Goal: Information Seeking & Learning: Compare options

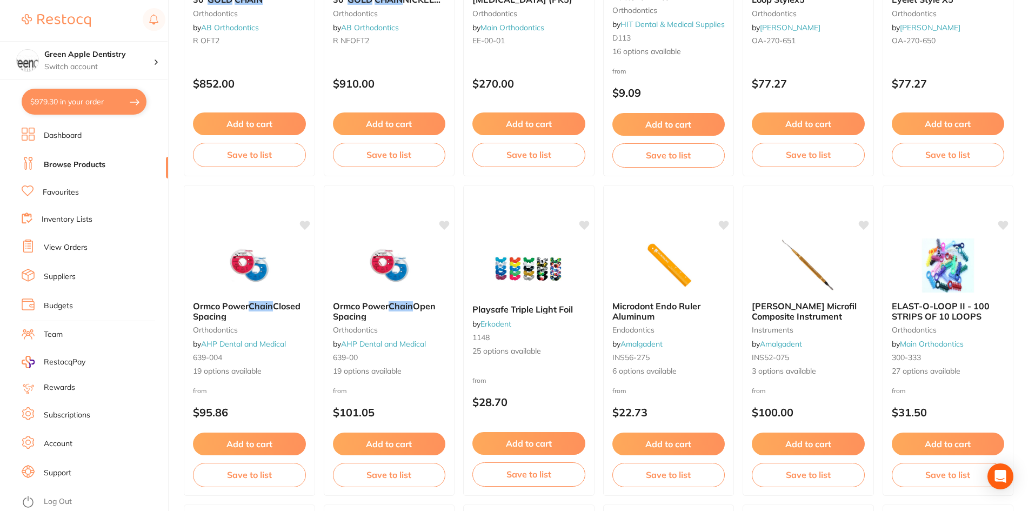
scroll to position [325, 0]
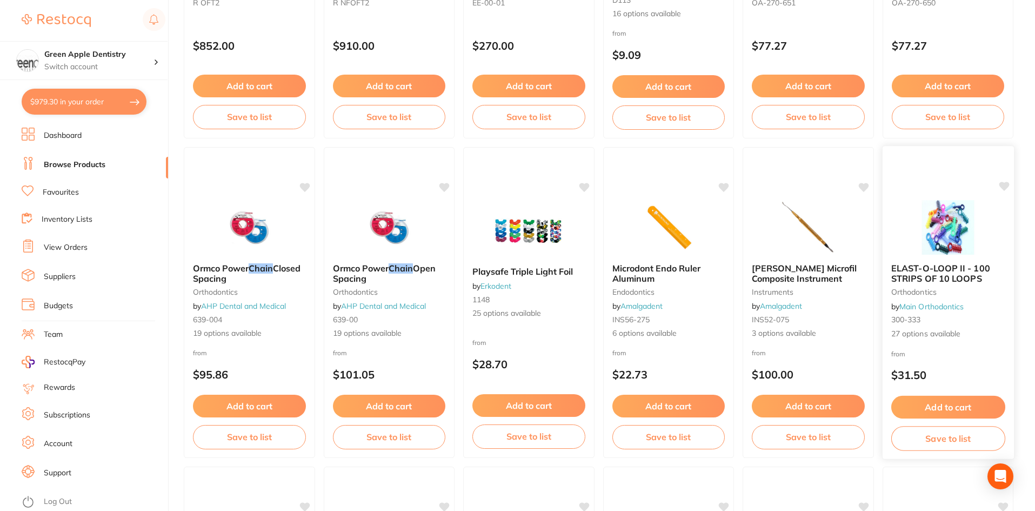
click at [980, 238] on img at bounding box center [948, 227] width 71 height 55
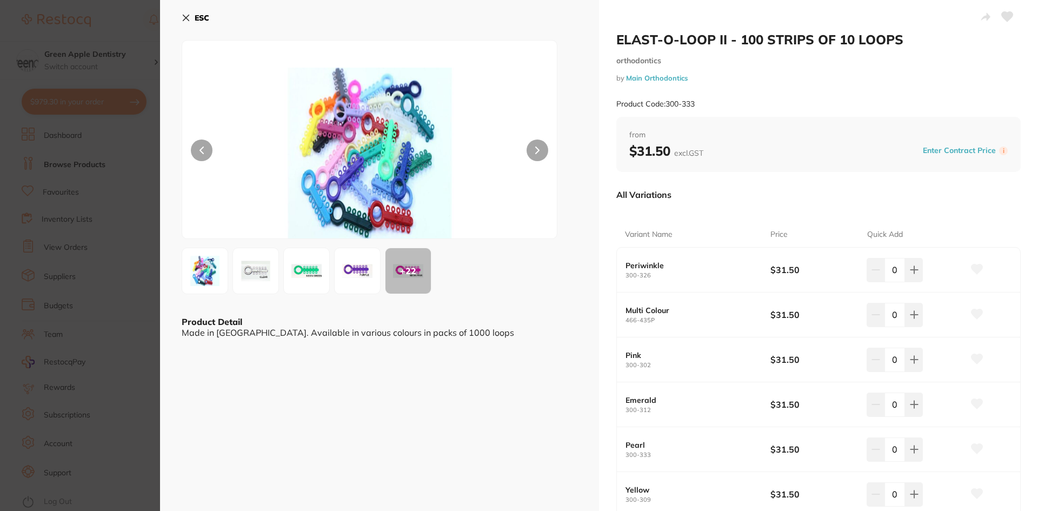
click at [188, 14] on icon at bounding box center [186, 18] width 9 height 9
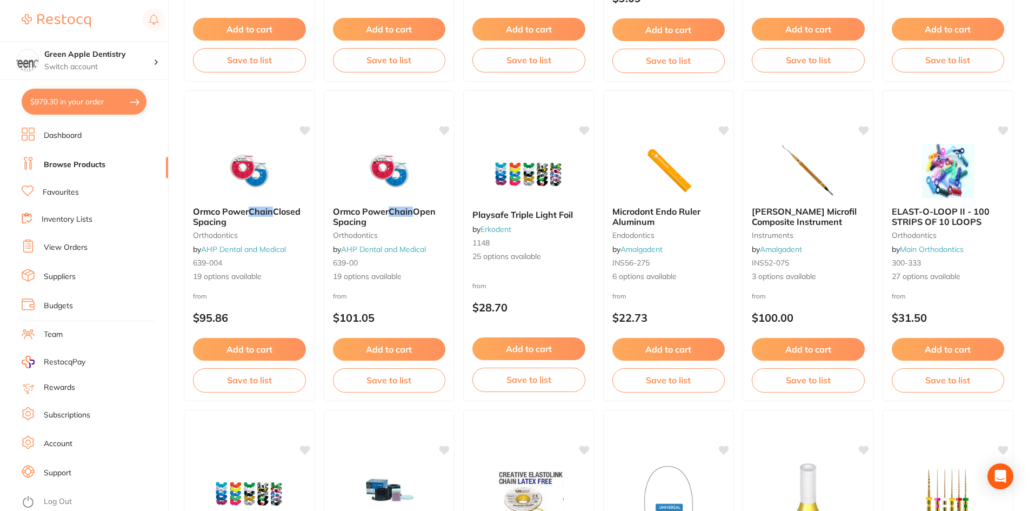
scroll to position [433, 0]
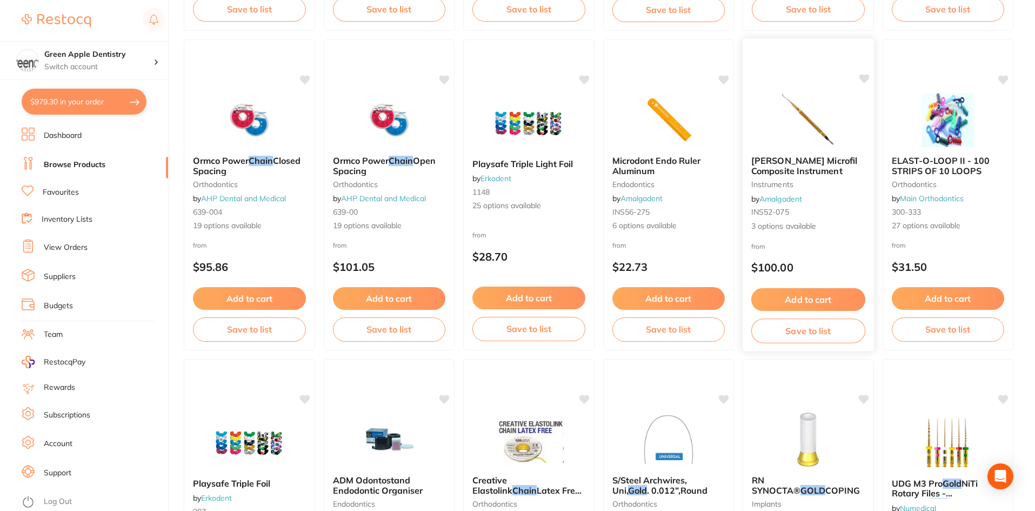
click at [794, 134] on img at bounding box center [808, 119] width 71 height 55
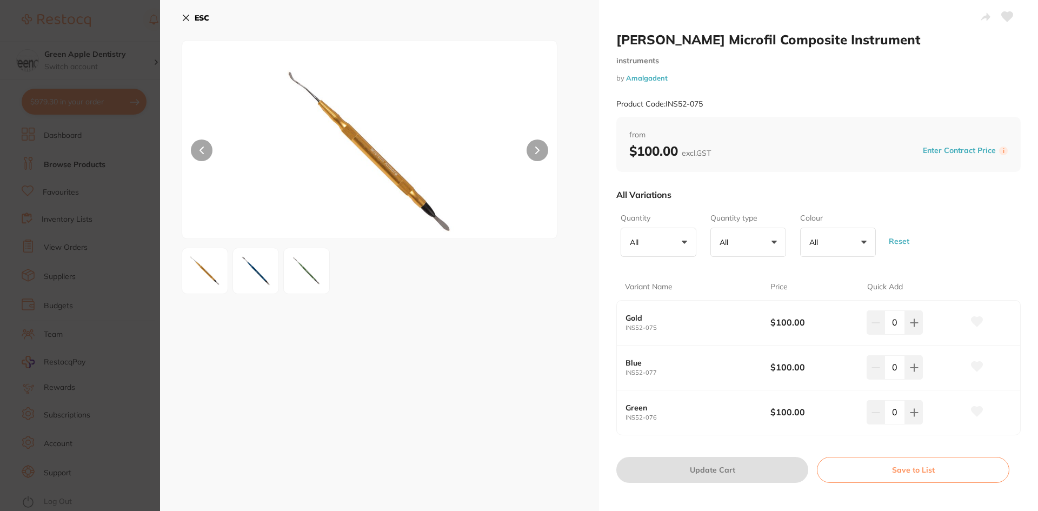
click at [203, 18] on b "ESC" at bounding box center [202, 18] width 15 height 10
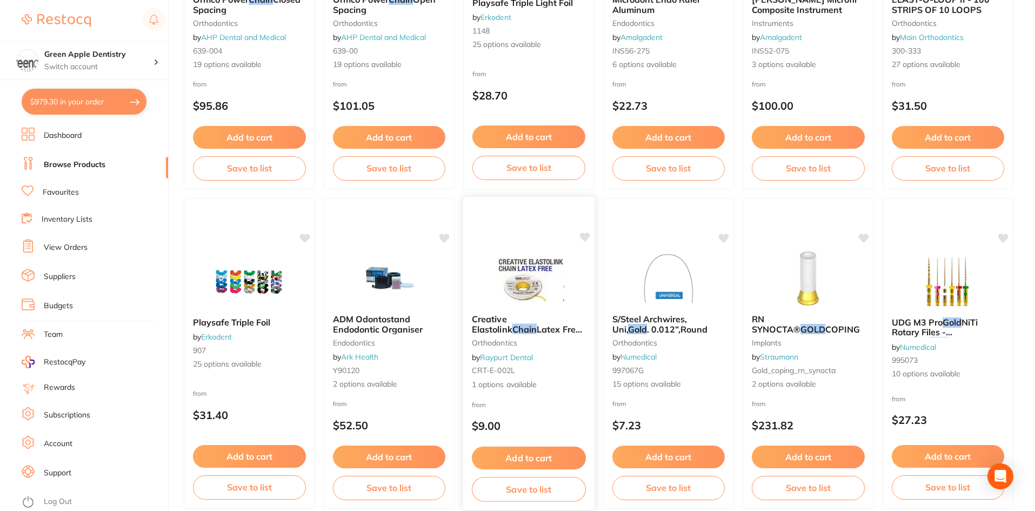
scroll to position [595, 0]
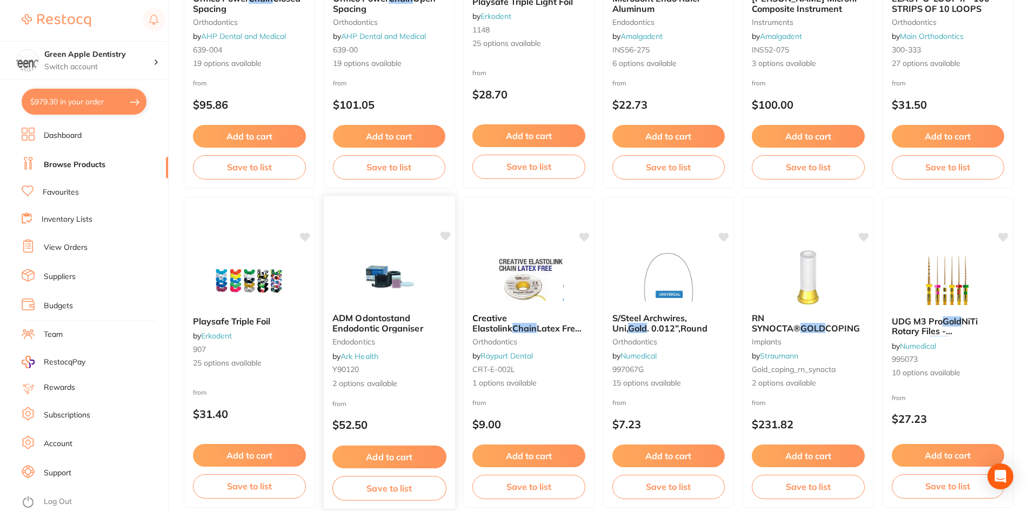
click at [406, 246] on div "ADM Odontostand Endodontic Organiser endodontics by Ark Health Y90120 2 options…" at bounding box center [389, 352] width 132 height 314
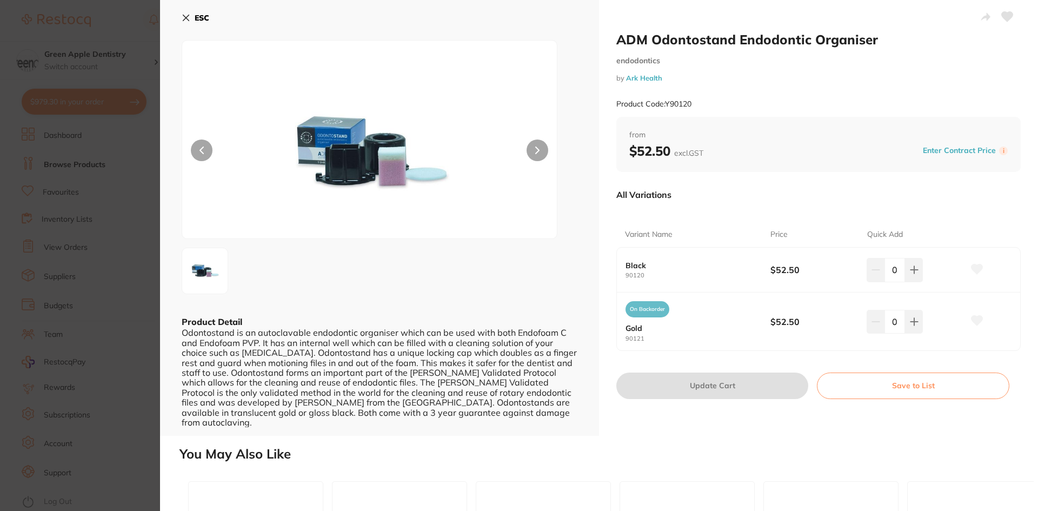
click at [200, 19] on b "ESC" at bounding box center [202, 18] width 15 height 10
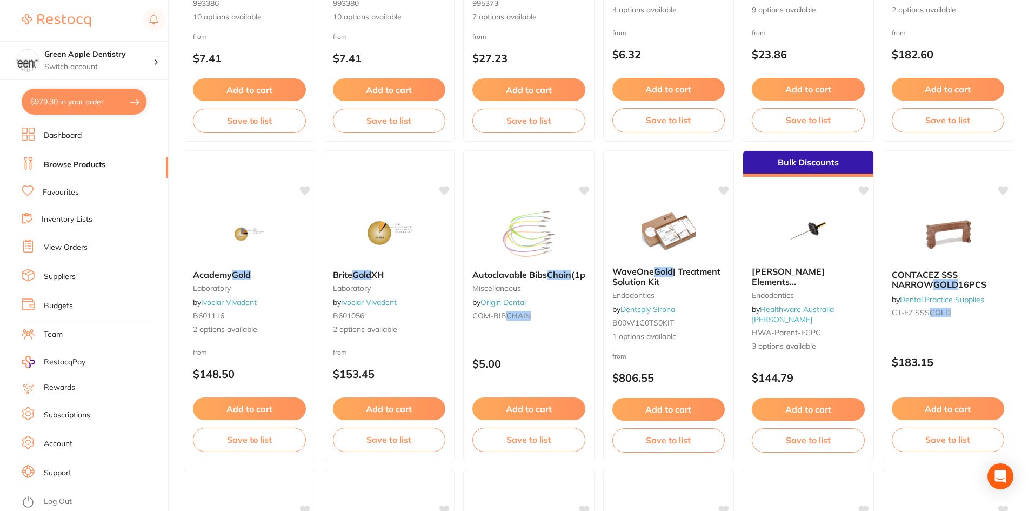
scroll to position [1298, 0]
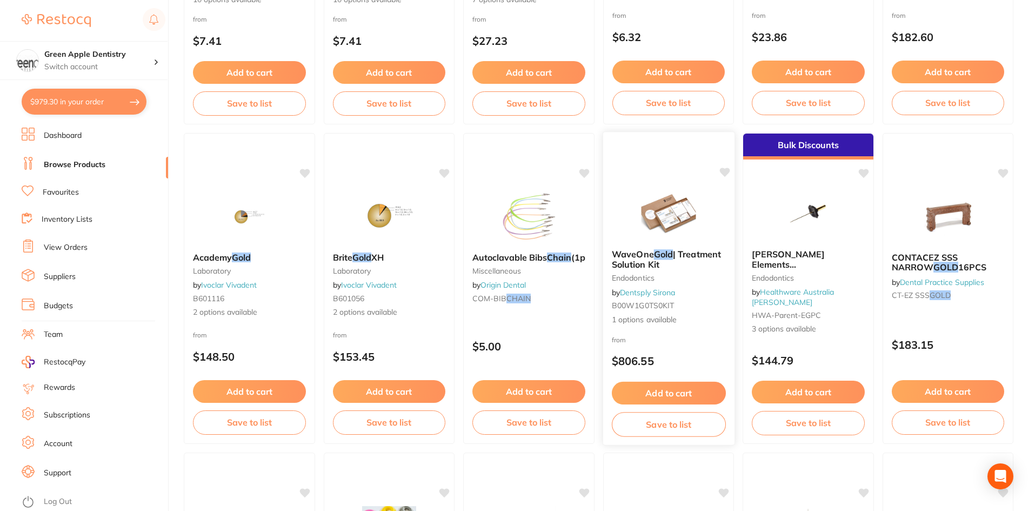
click at [657, 212] on img at bounding box center [668, 213] width 71 height 55
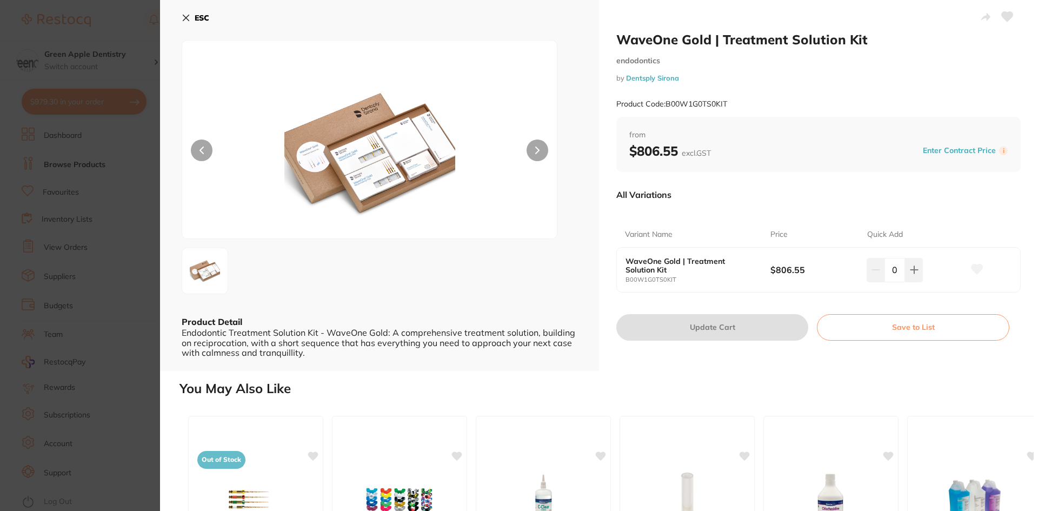
click at [197, 15] on b "ESC" at bounding box center [202, 18] width 15 height 10
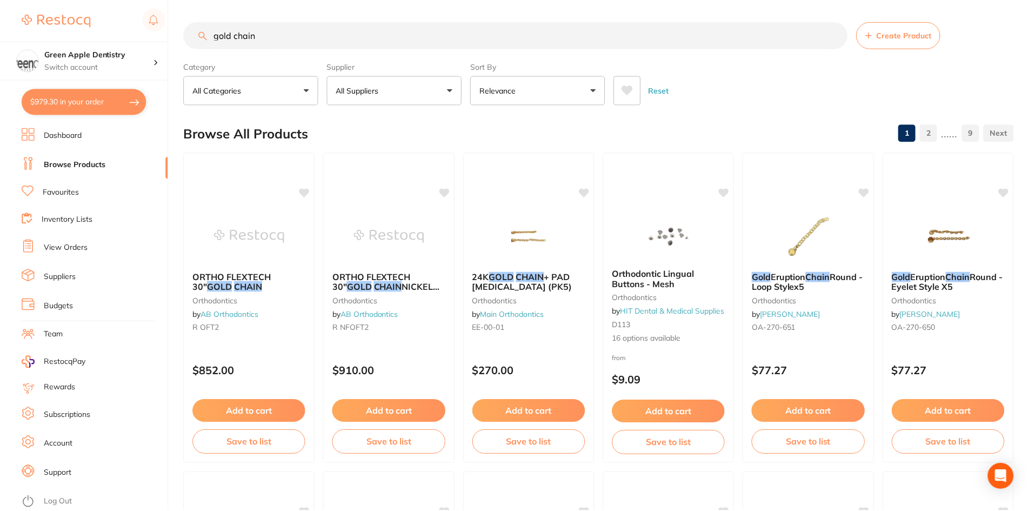
scroll to position [1298, 0]
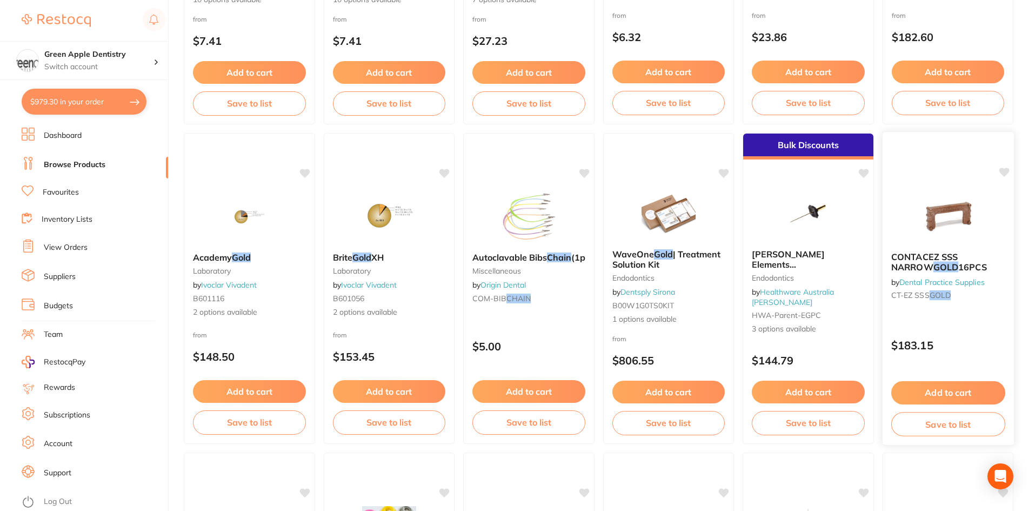
click at [941, 221] on img at bounding box center [948, 216] width 71 height 55
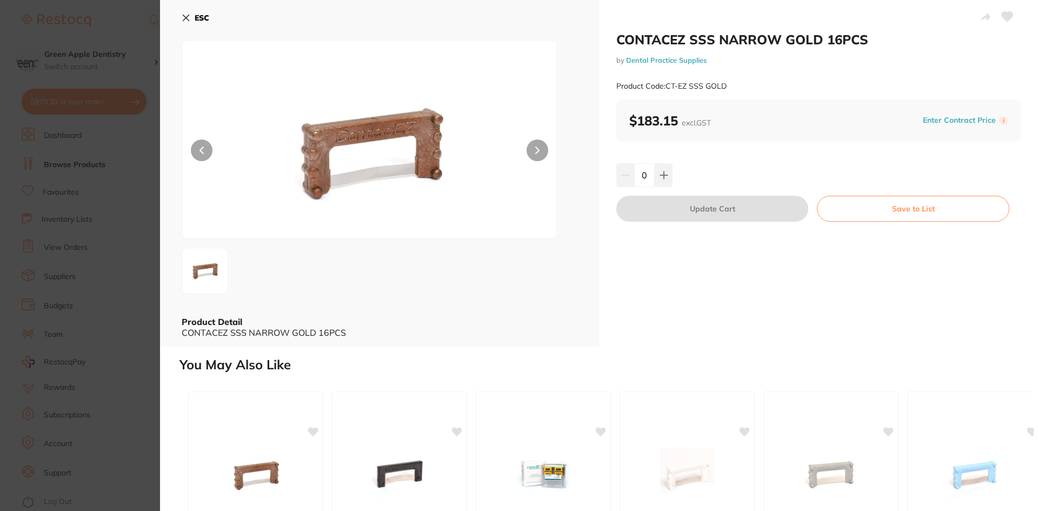
click at [200, 15] on b "ESC" at bounding box center [202, 18] width 15 height 10
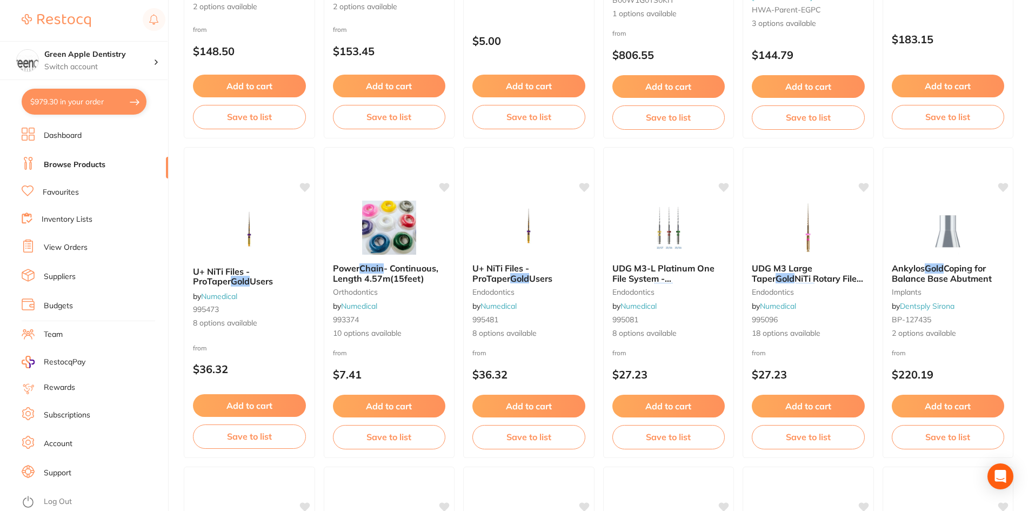
scroll to position [1622, 0]
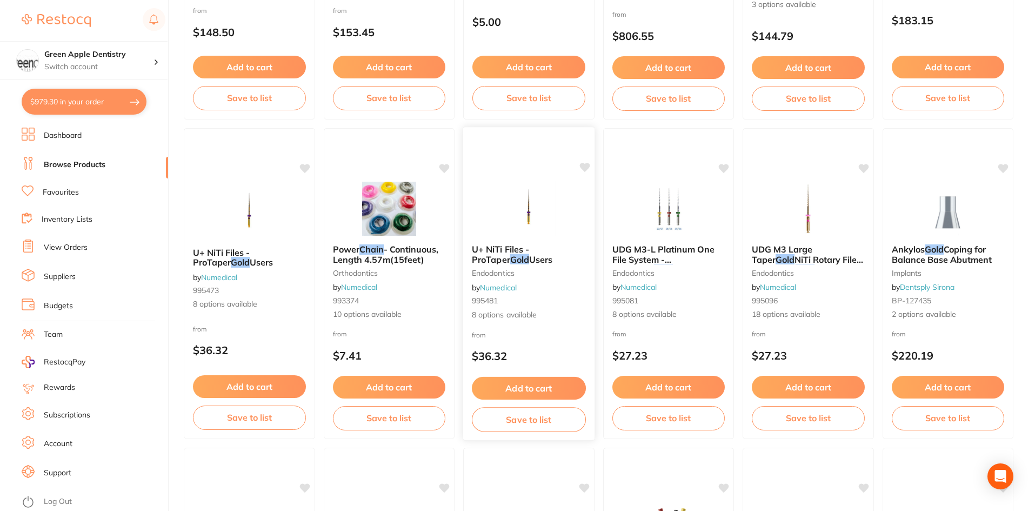
click at [566, 196] on div at bounding box center [528, 208] width 131 height 55
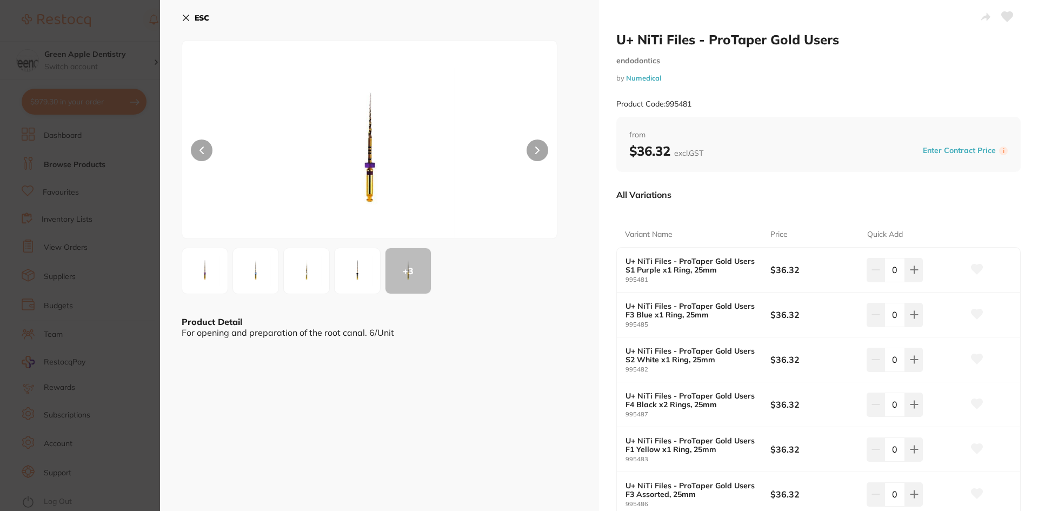
click at [215, 17] on div "ESC" at bounding box center [380, 24] width 396 height 31
click at [198, 15] on b "ESC" at bounding box center [202, 18] width 15 height 10
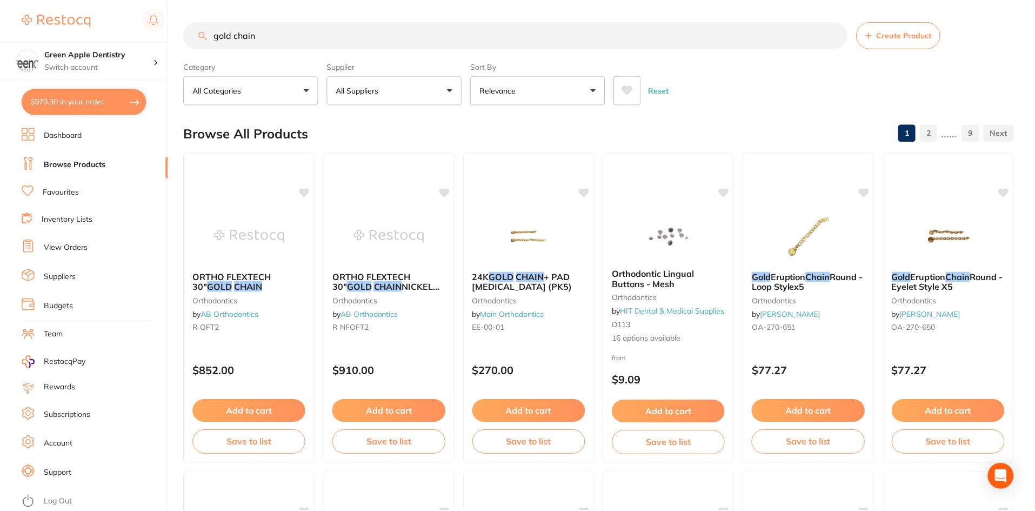
scroll to position [1622, 0]
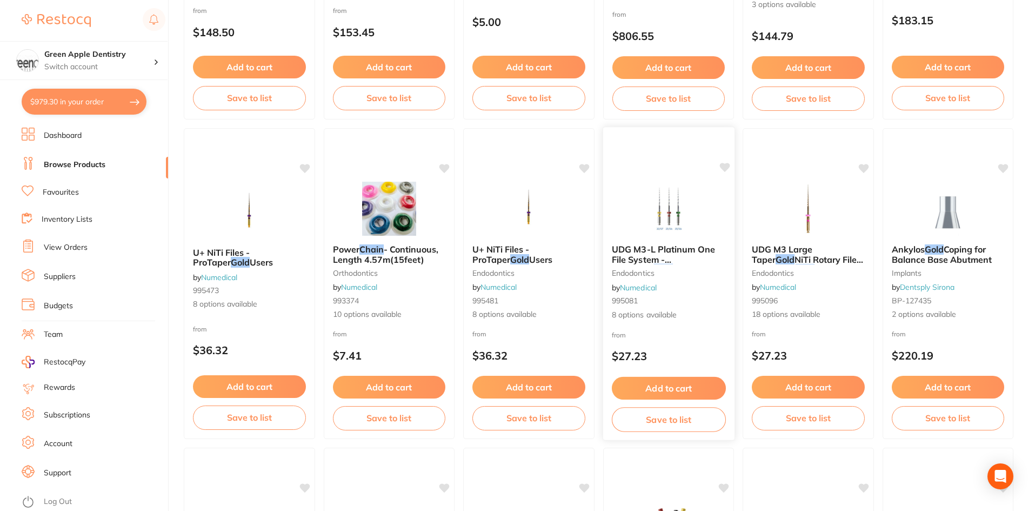
click at [685, 195] on img at bounding box center [668, 208] width 71 height 55
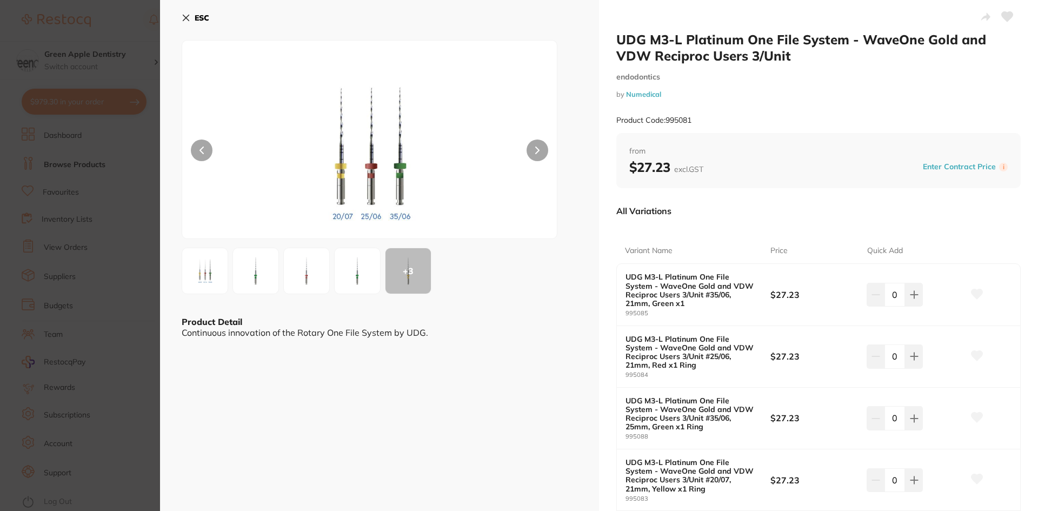
click at [204, 22] on b "ESC" at bounding box center [202, 18] width 15 height 10
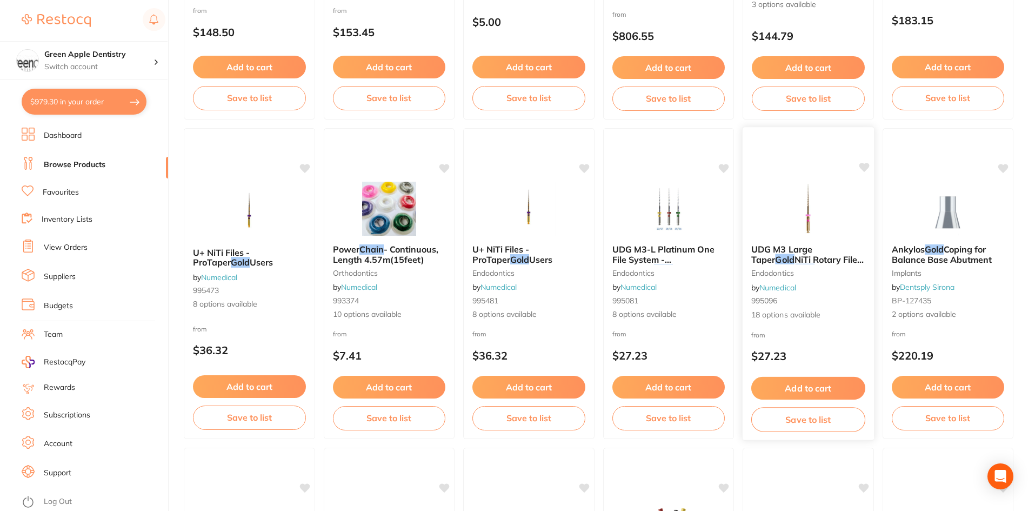
click at [837, 217] on img at bounding box center [808, 208] width 71 height 55
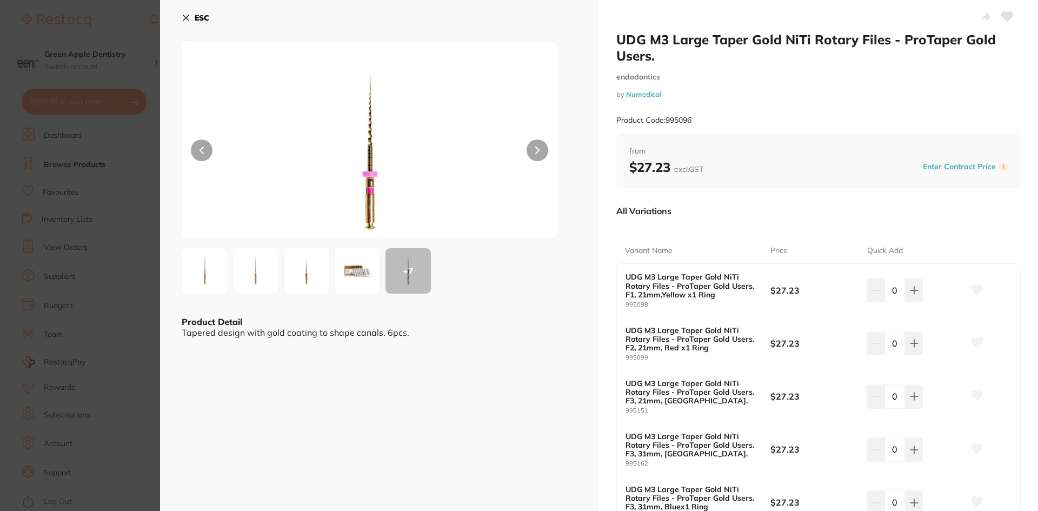
click at [200, 17] on b "ESC" at bounding box center [202, 18] width 15 height 10
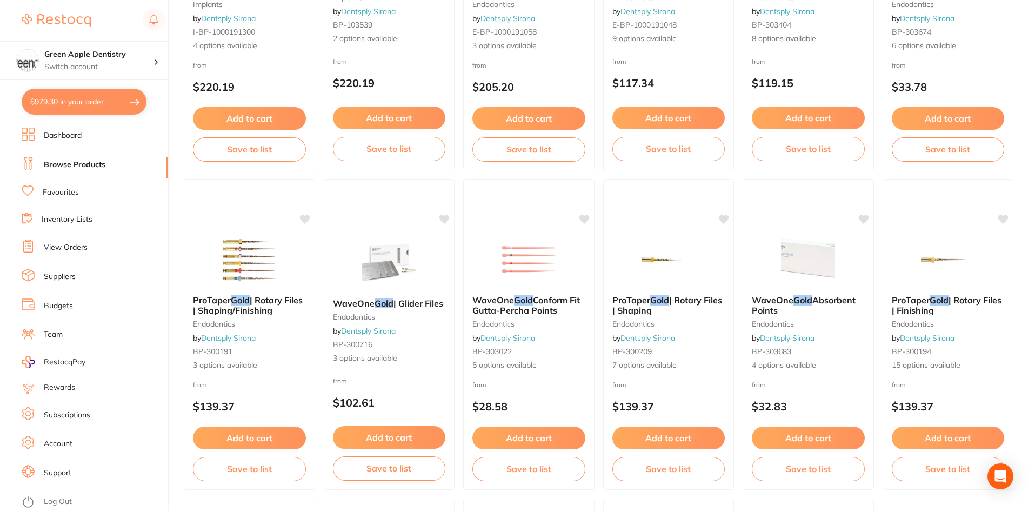
scroll to position [2217, 0]
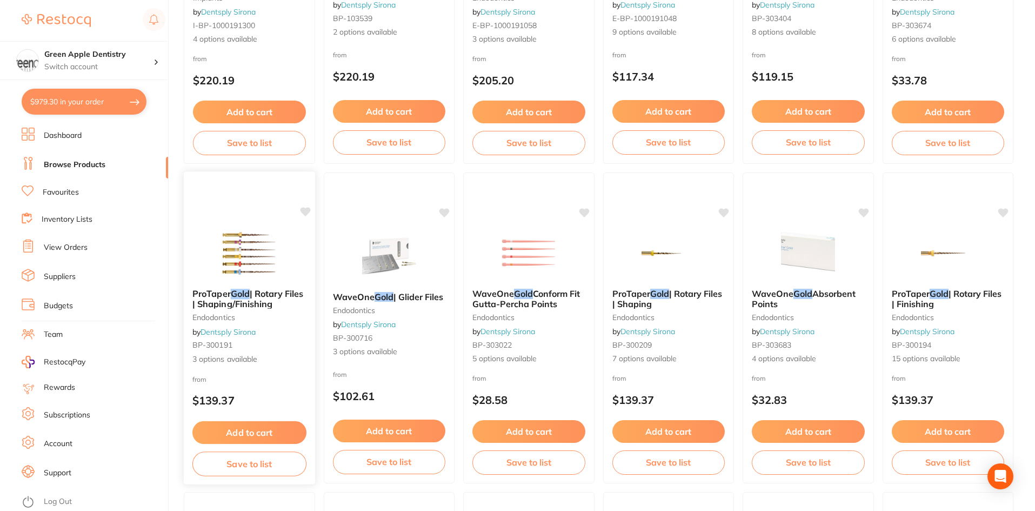
click at [224, 243] on img at bounding box center [249, 252] width 71 height 55
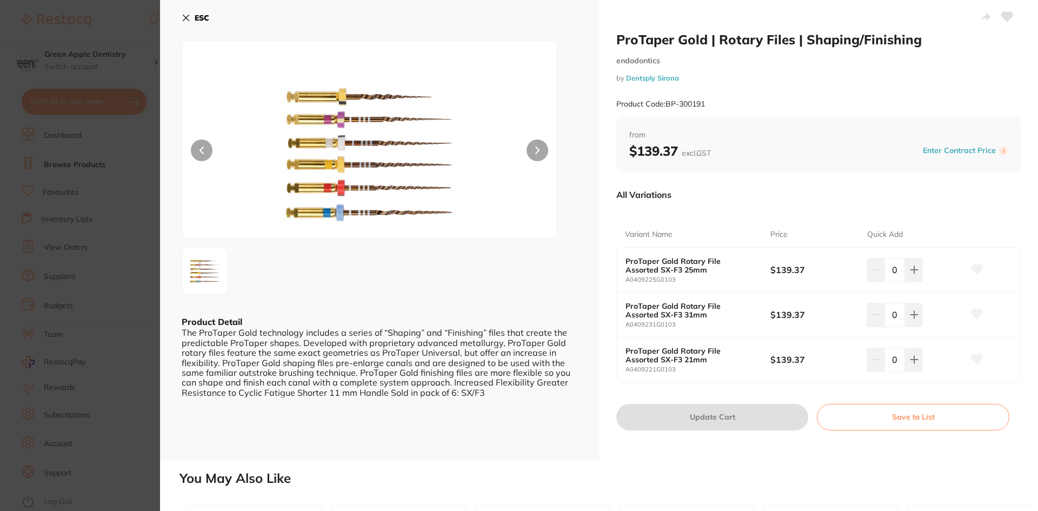
click at [198, 17] on b "ESC" at bounding box center [202, 18] width 15 height 10
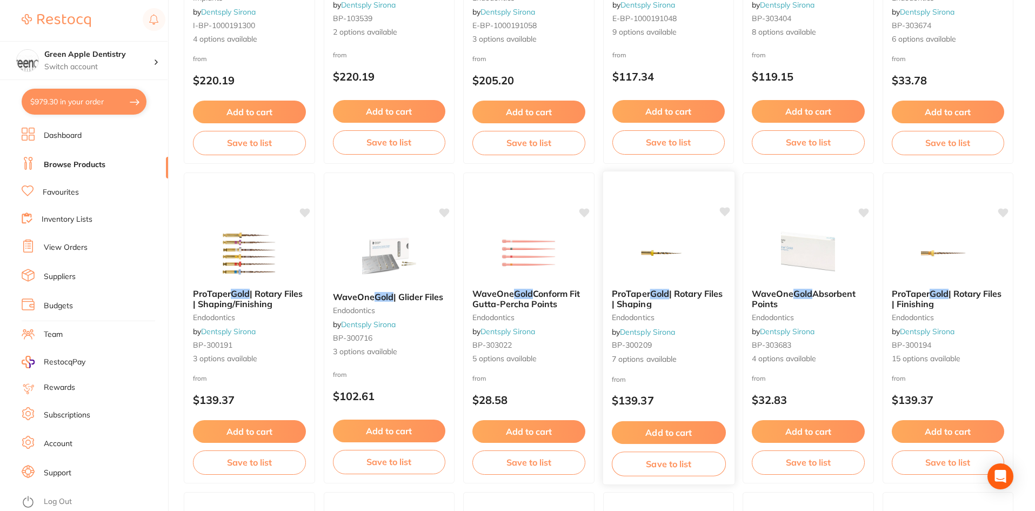
click at [687, 252] on img at bounding box center [668, 252] width 71 height 55
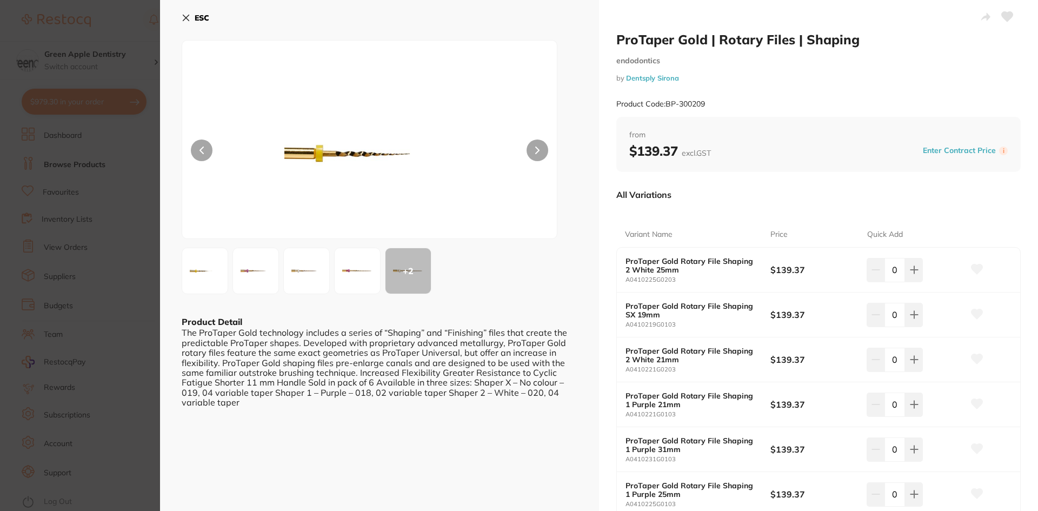
click at [199, 22] on b "ESC" at bounding box center [202, 18] width 15 height 10
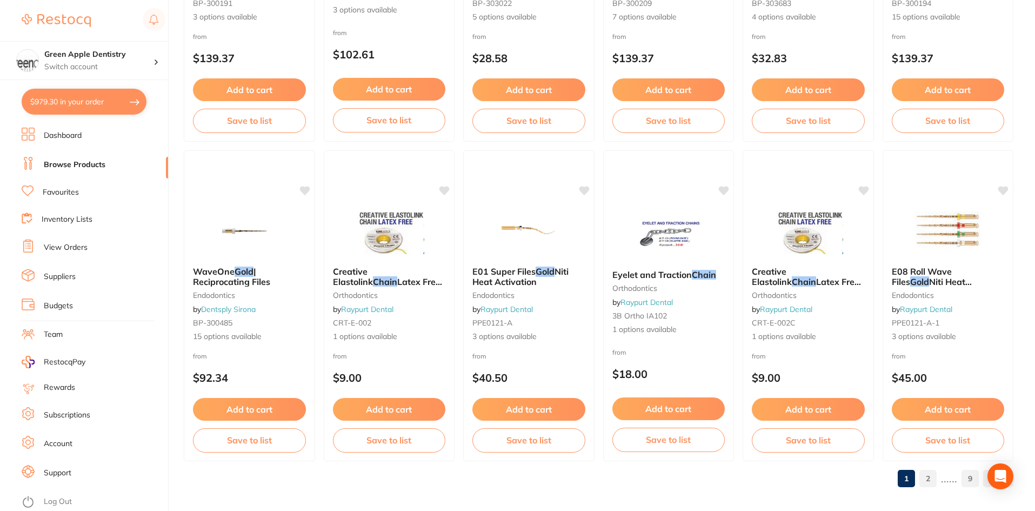
scroll to position [2565, 0]
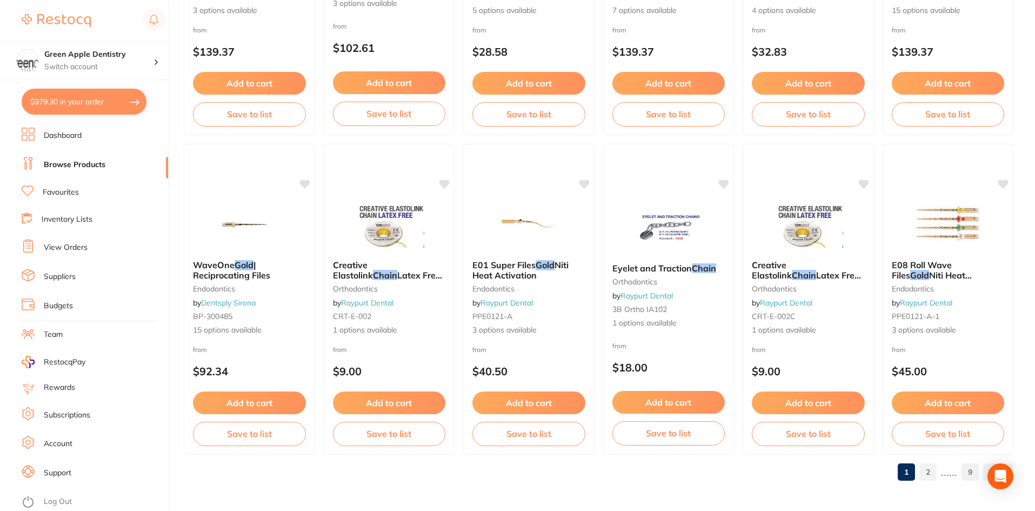
click at [928, 469] on link "2" at bounding box center [928, 472] width 17 height 22
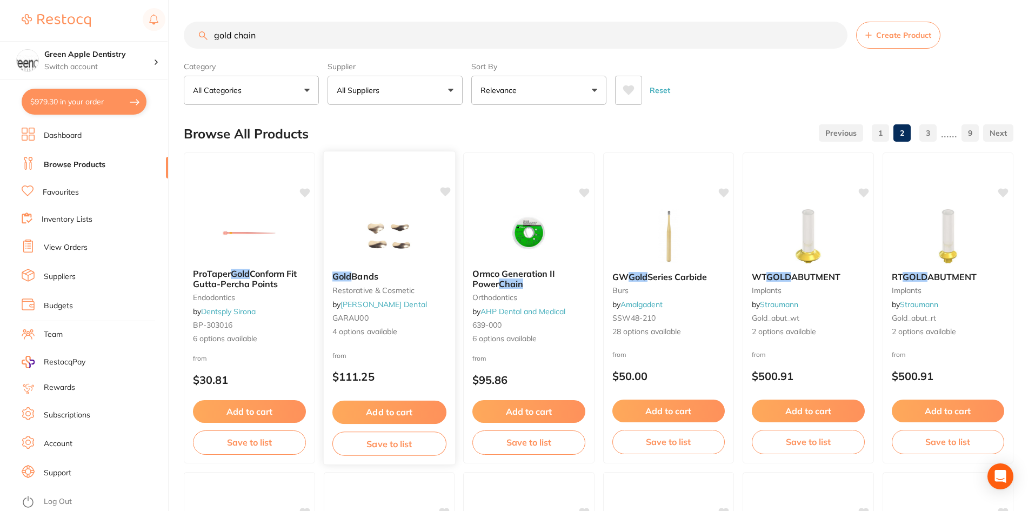
click at [397, 236] on img at bounding box center [389, 235] width 71 height 55
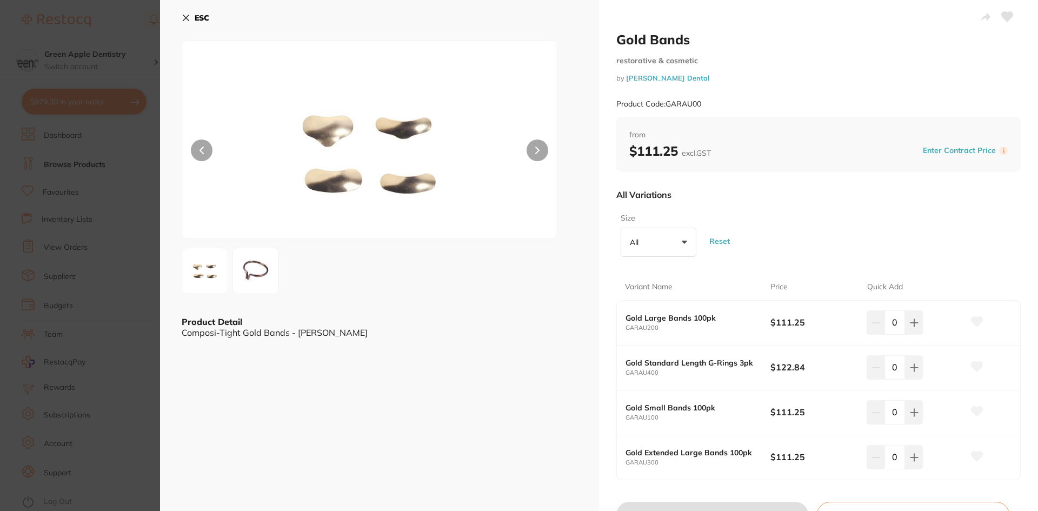
click at [193, 14] on button "ESC" at bounding box center [196, 18] width 28 height 18
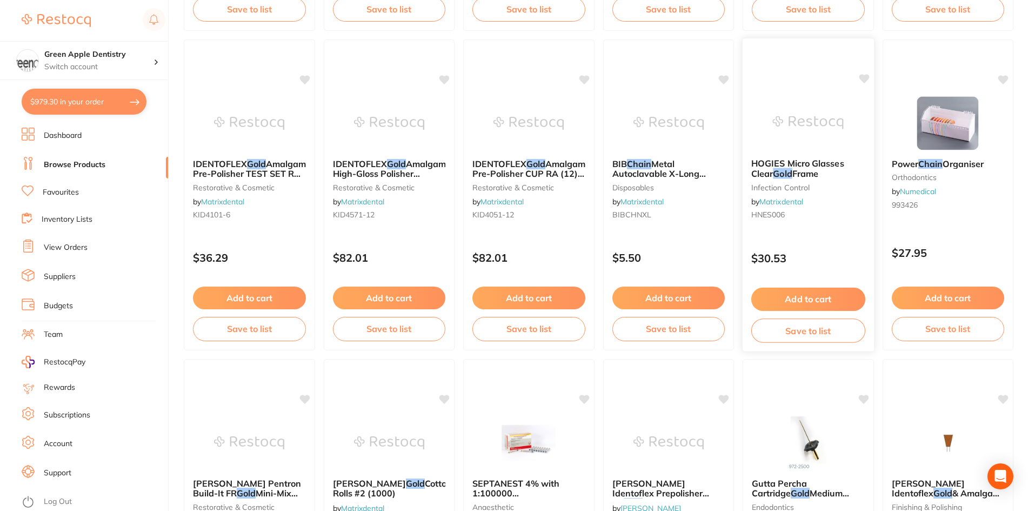
scroll to position [2295, 0]
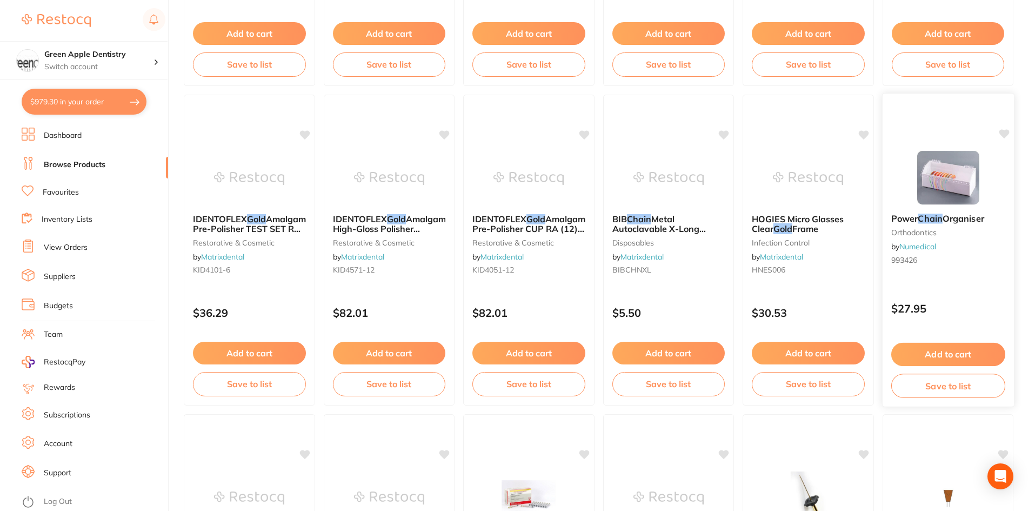
click at [930, 178] on img at bounding box center [948, 177] width 71 height 55
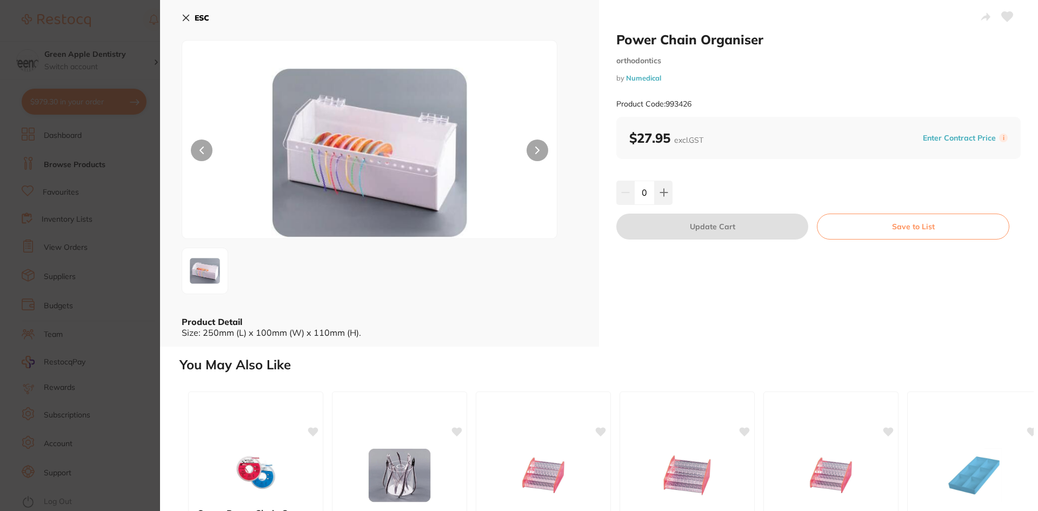
click at [192, 11] on button "ESC" at bounding box center [196, 18] width 28 height 18
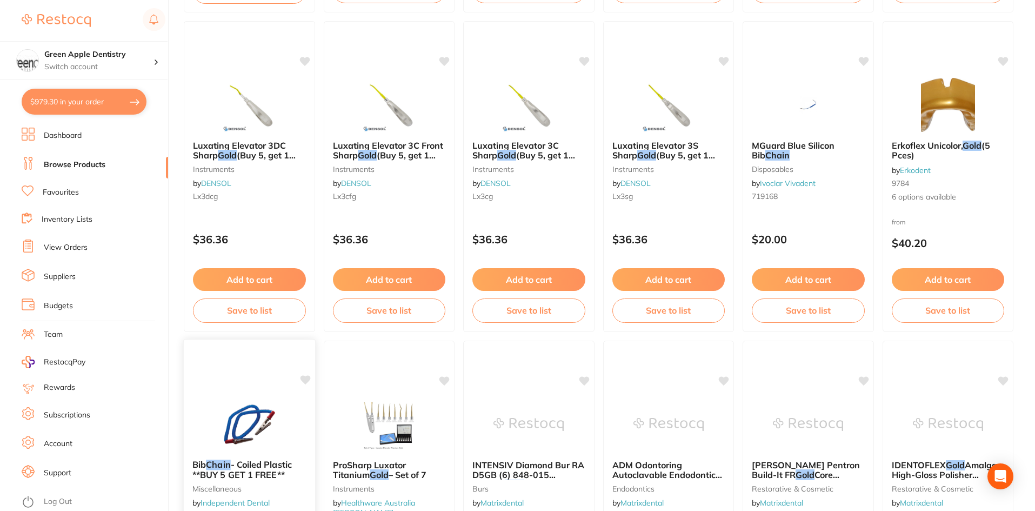
scroll to position [1538, 0]
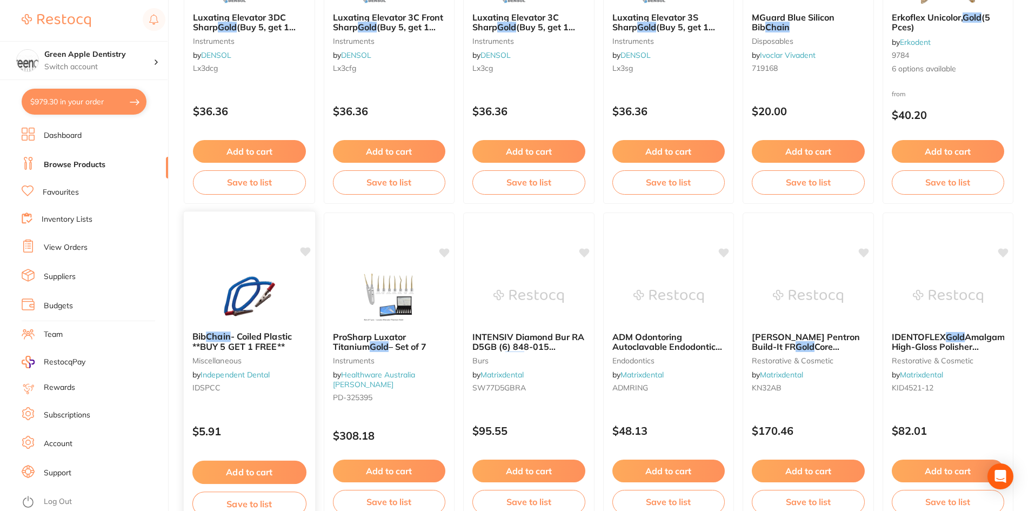
click at [261, 295] on img at bounding box center [249, 295] width 71 height 55
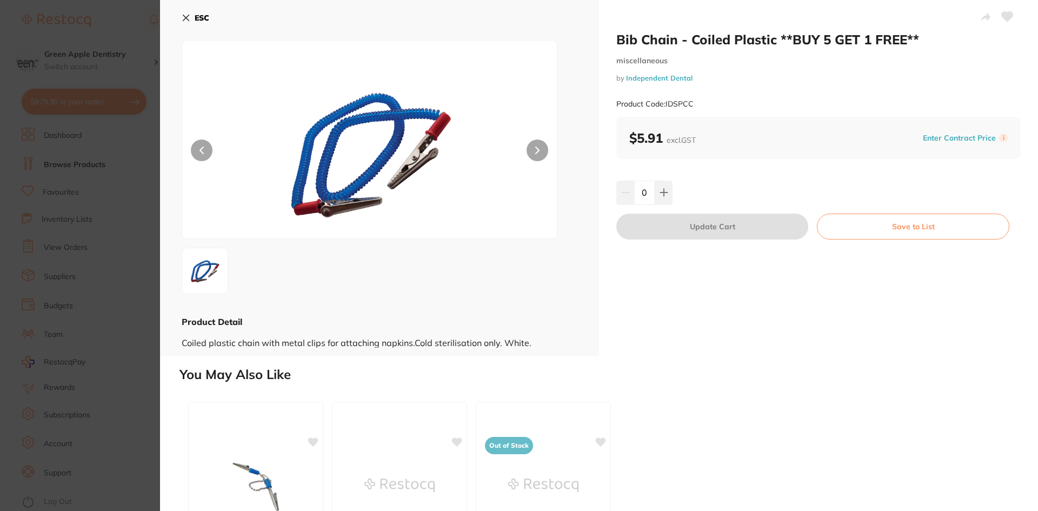
click at [203, 14] on b "ESC" at bounding box center [202, 18] width 15 height 10
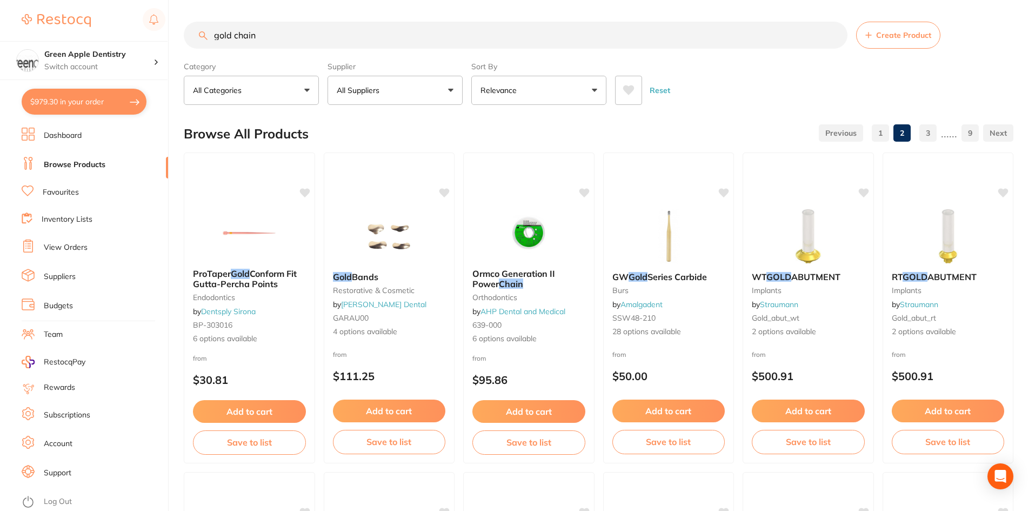
click at [928, 136] on link "3" at bounding box center [928, 133] width 17 height 22
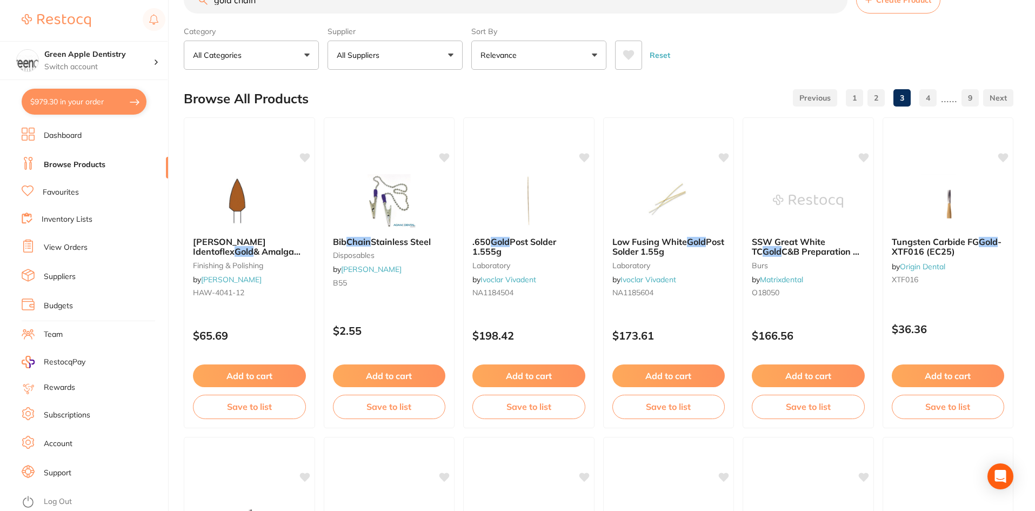
scroll to position [54, 0]
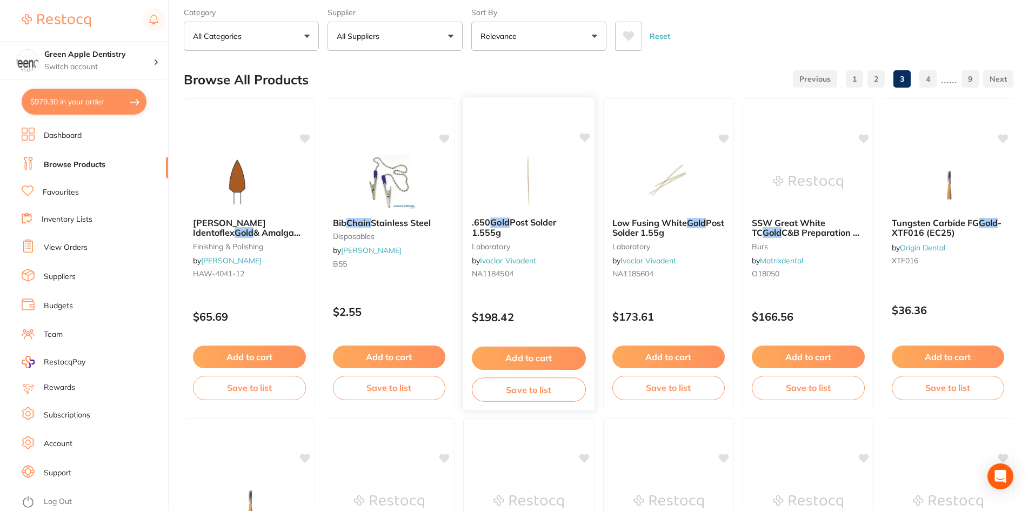
click at [541, 174] on img at bounding box center [529, 181] width 71 height 55
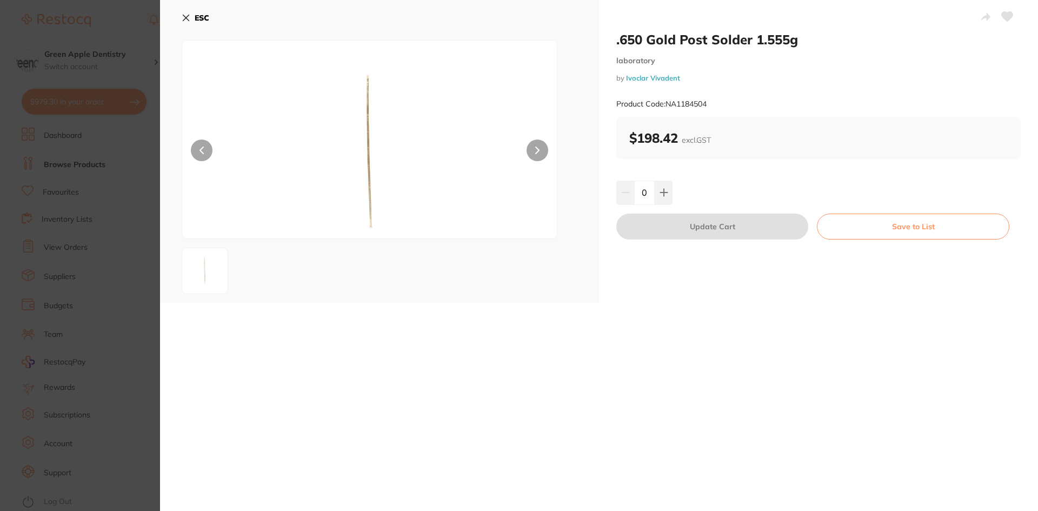
click at [190, 15] on icon at bounding box center [186, 18] width 9 height 9
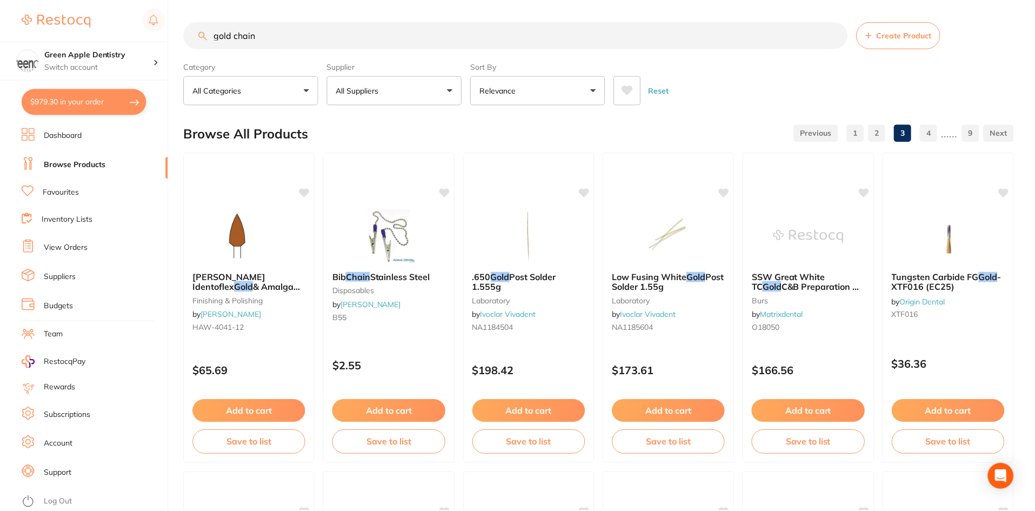
scroll to position [54, 0]
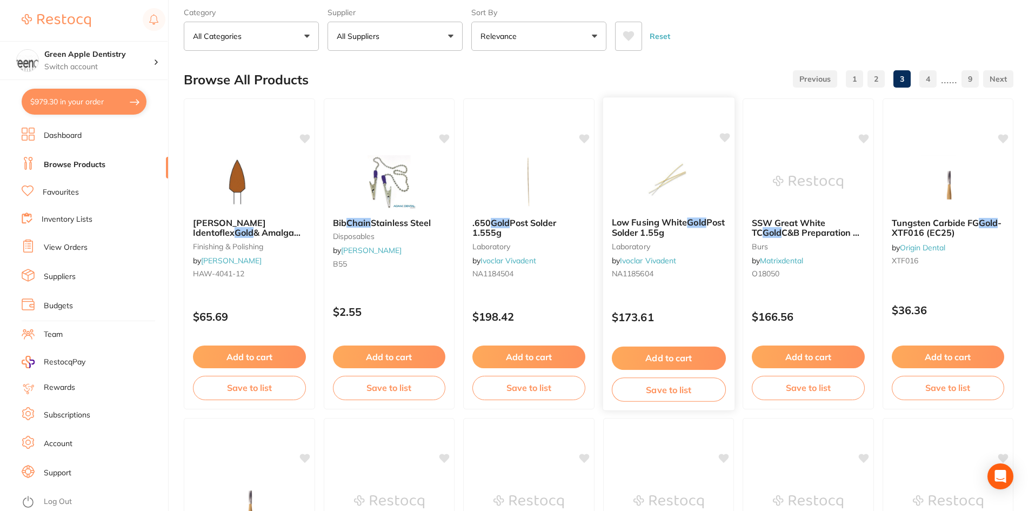
click at [677, 193] on img at bounding box center [668, 181] width 71 height 55
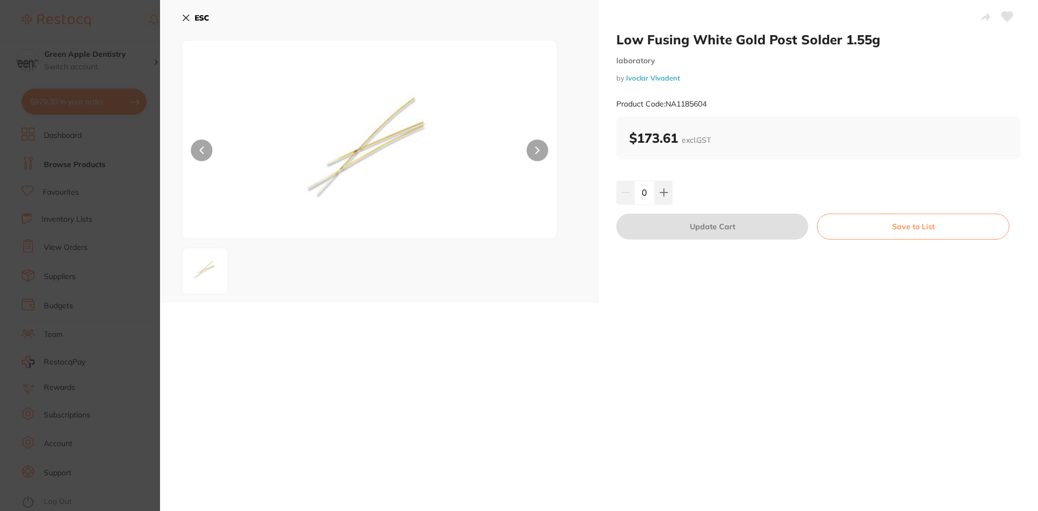
click at [207, 17] on b "ESC" at bounding box center [202, 18] width 15 height 10
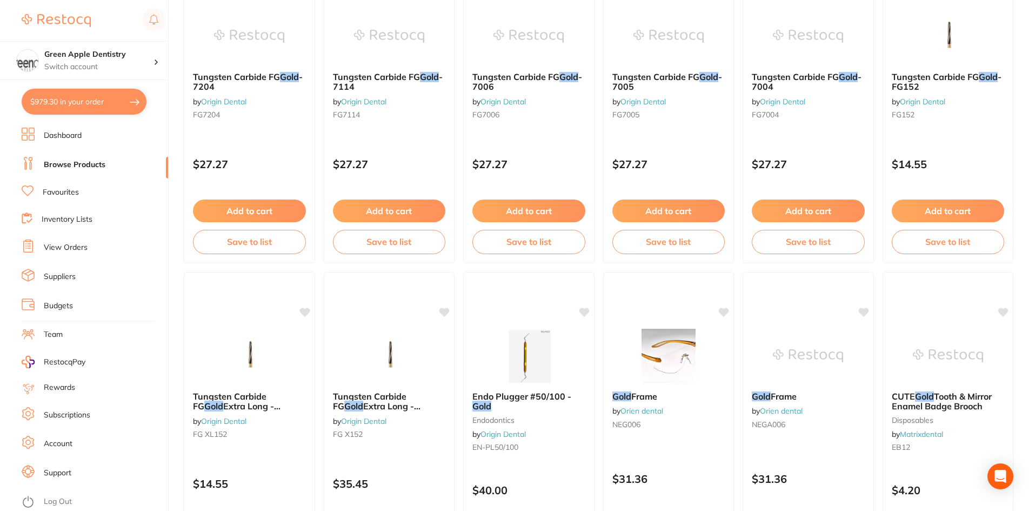
scroll to position [1298, 0]
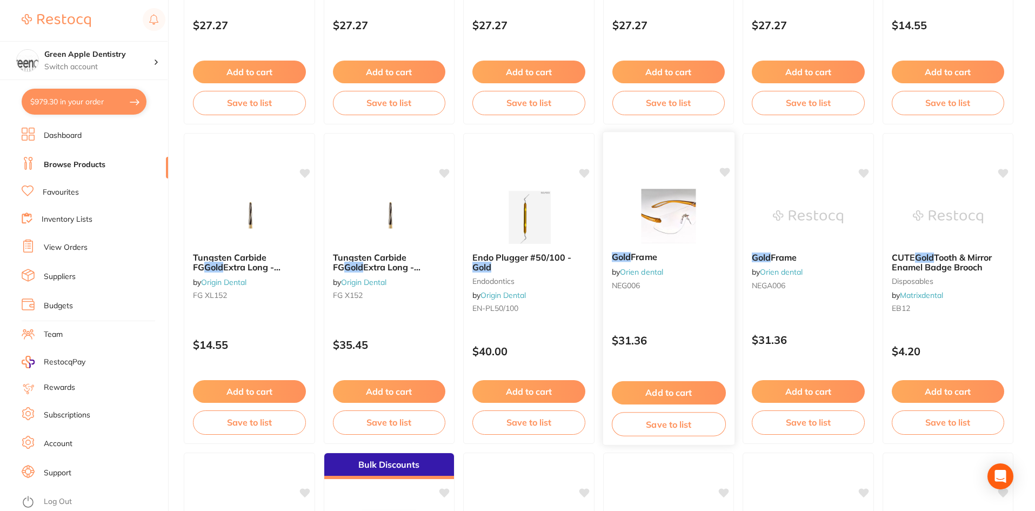
click at [688, 221] on img at bounding box center [668, 216] width 71 height 55
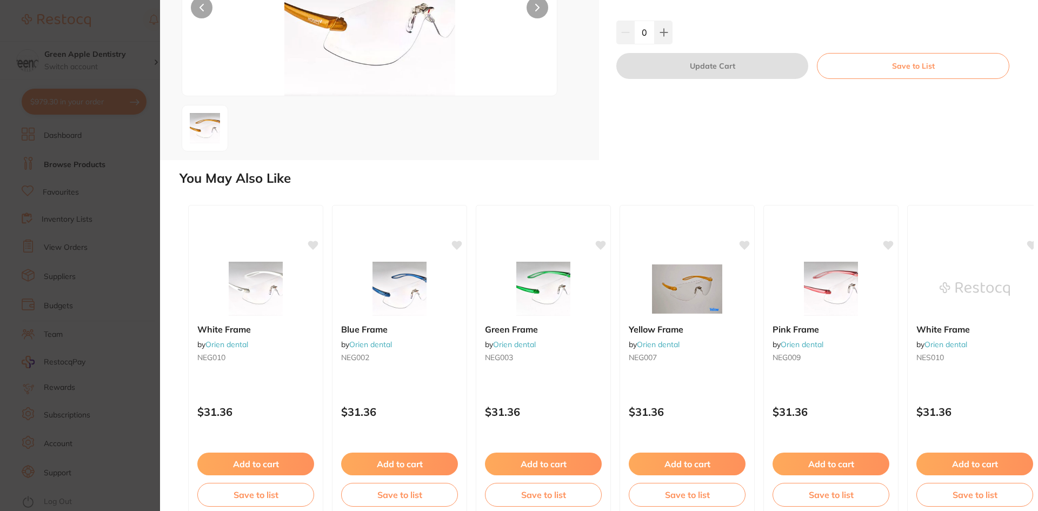
scroll to position [161, 0]
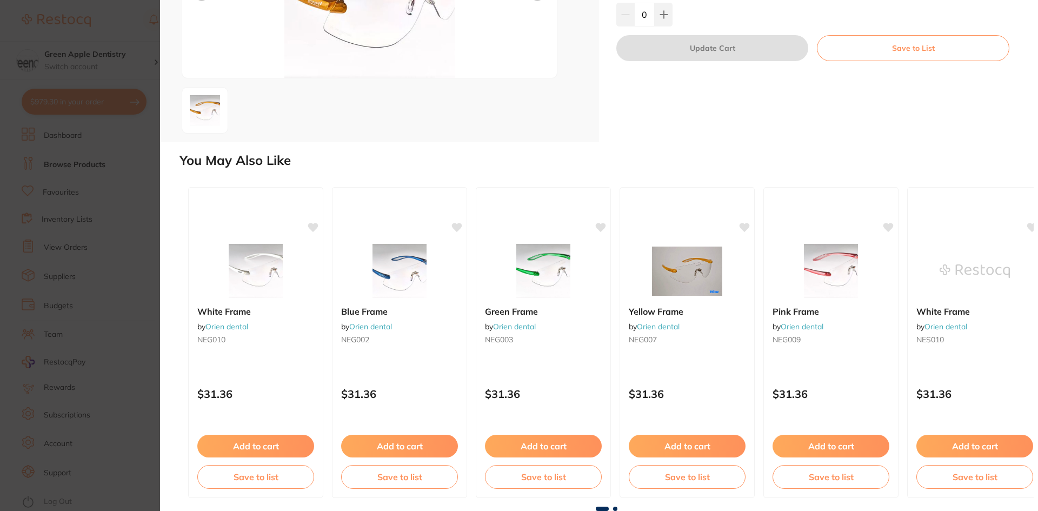
click at [614, 508] on span at bounding box center [615, 509] width 4 height 4
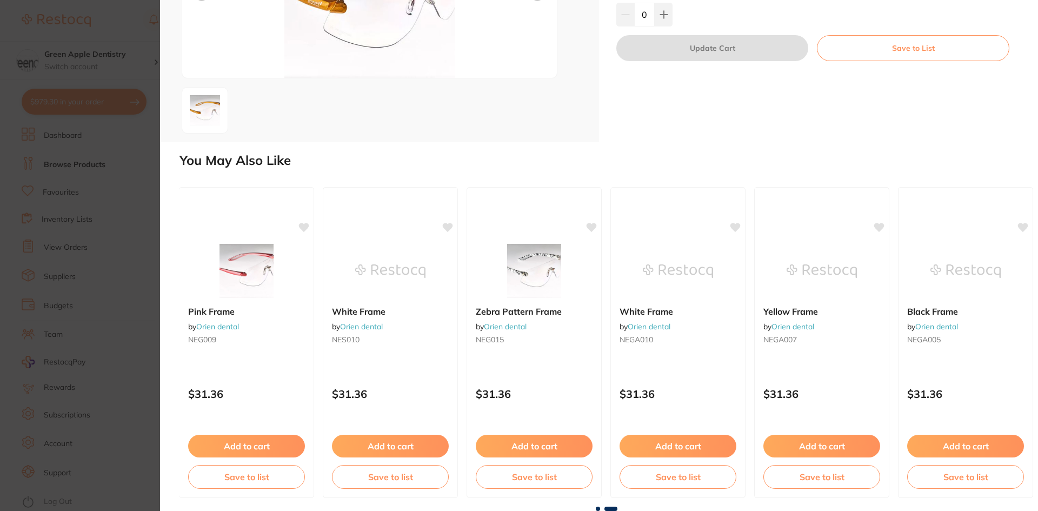
scroll to position [0, 595]
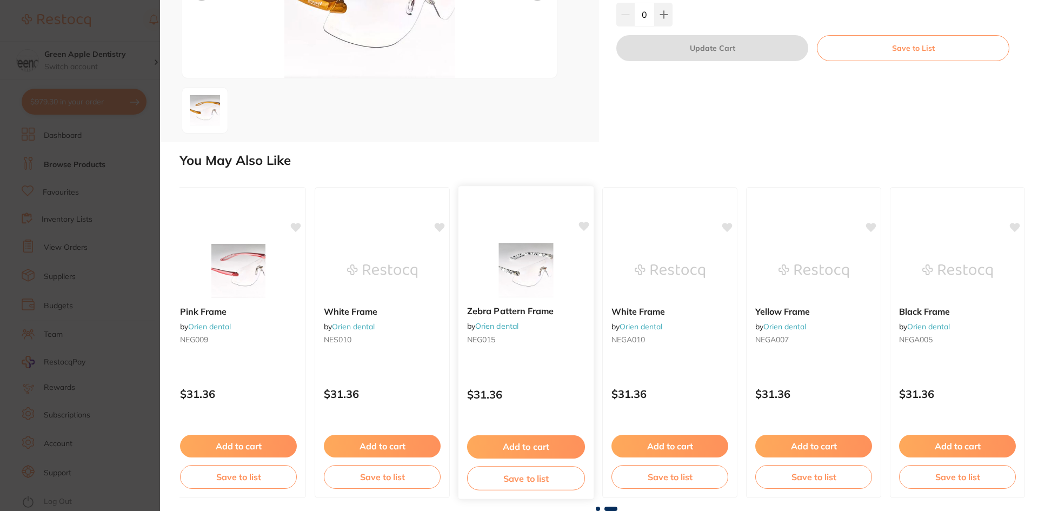
click at [552, 272] on img at bounding box center [525, 270] width 71 height 55
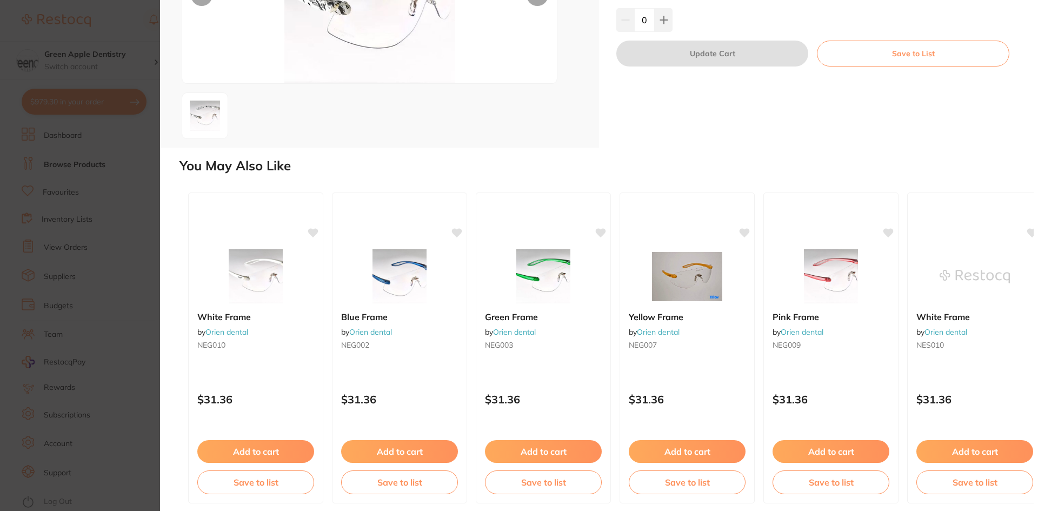
scroll to position [161, 0]
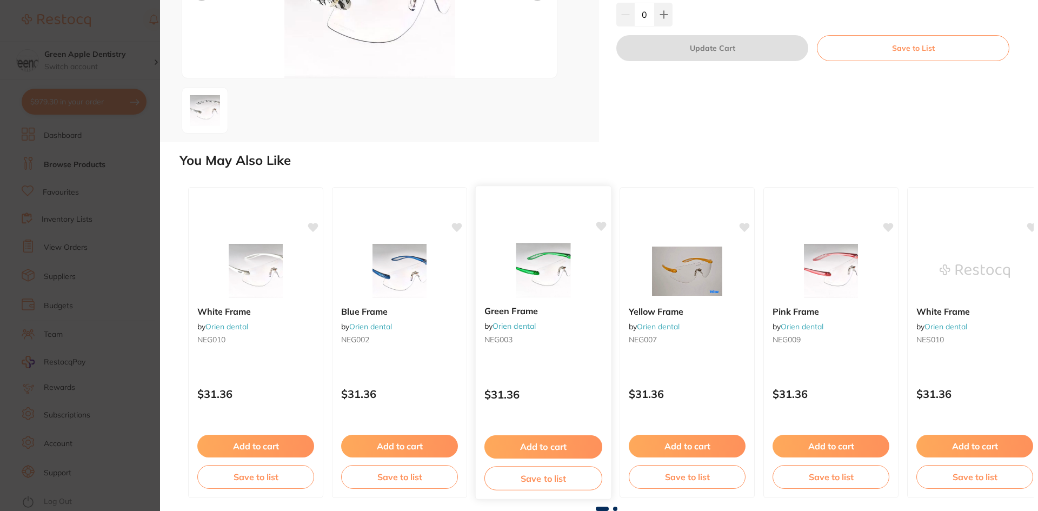
click at [565, 283] on img at bounding box center [543, 270] width 71 height 55
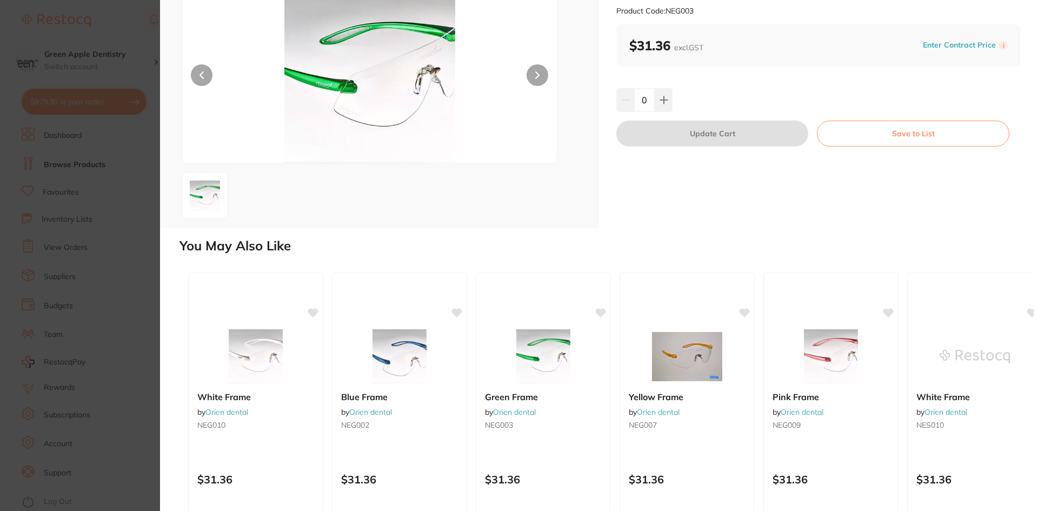
scroll to position [161, 0]
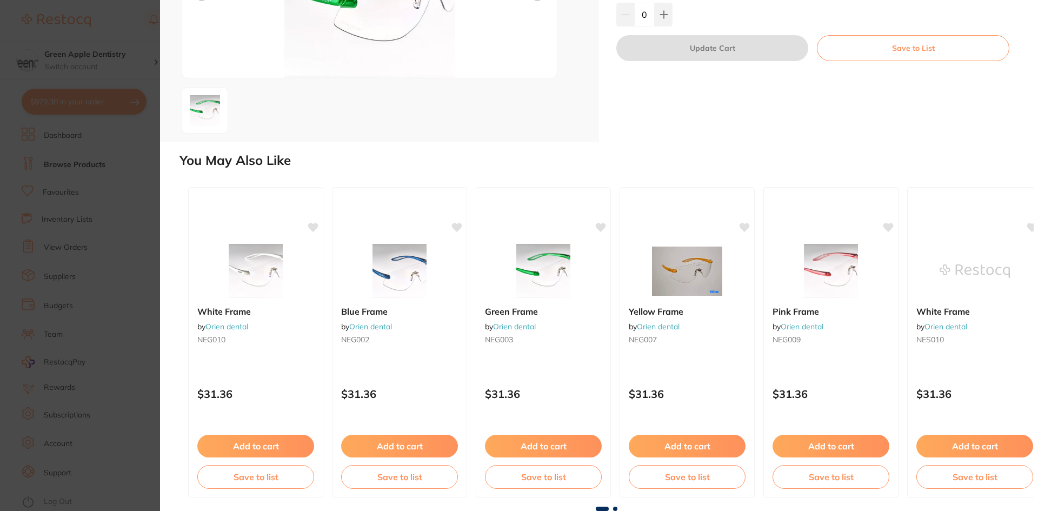
click at [610, 509] on div at bounding box center [607, 509] width 854 height 4
click at [615, 508] on span at bounding box center [615, 509] width 4 height 4
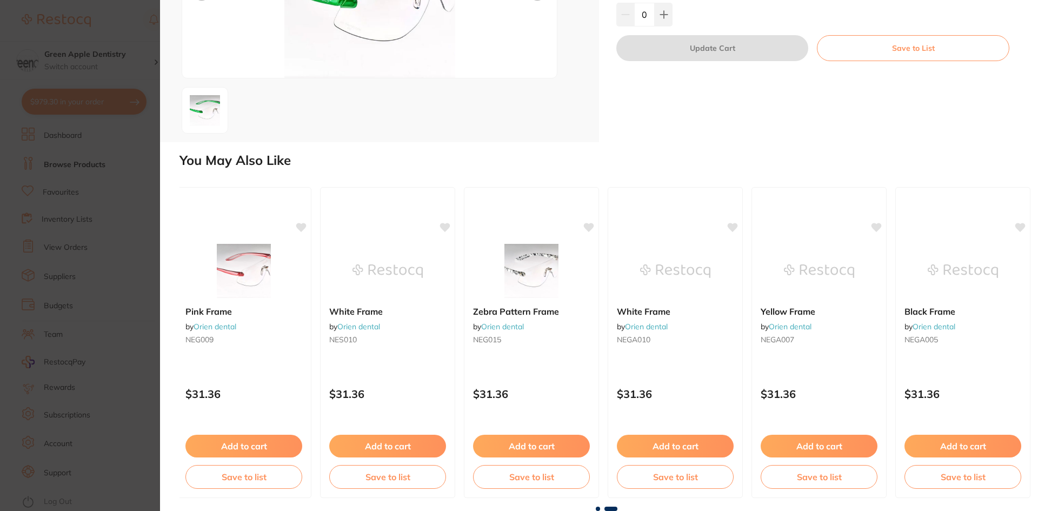
scroll to position [0, 595]
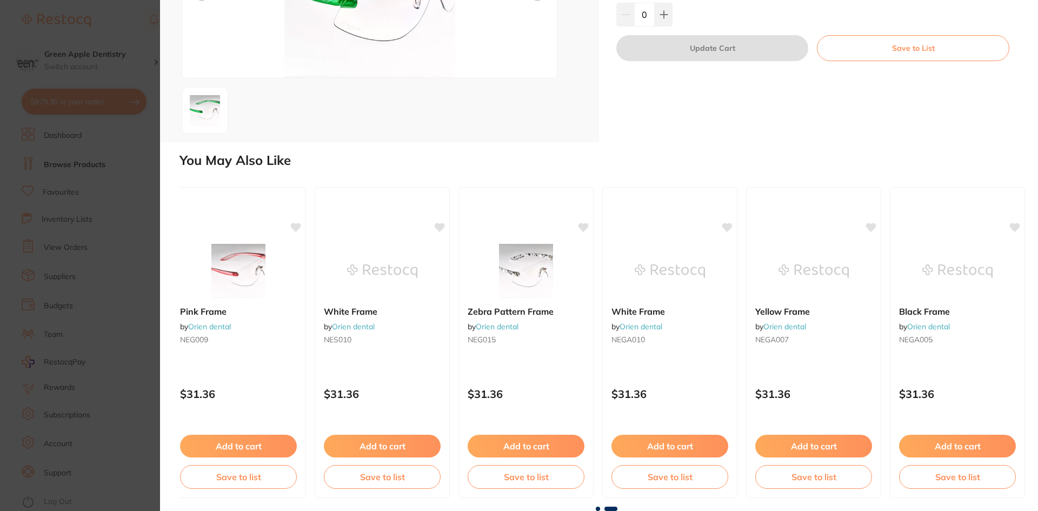
click at [596, 509] on span at bounding box center [598, 509] width 4 height 4
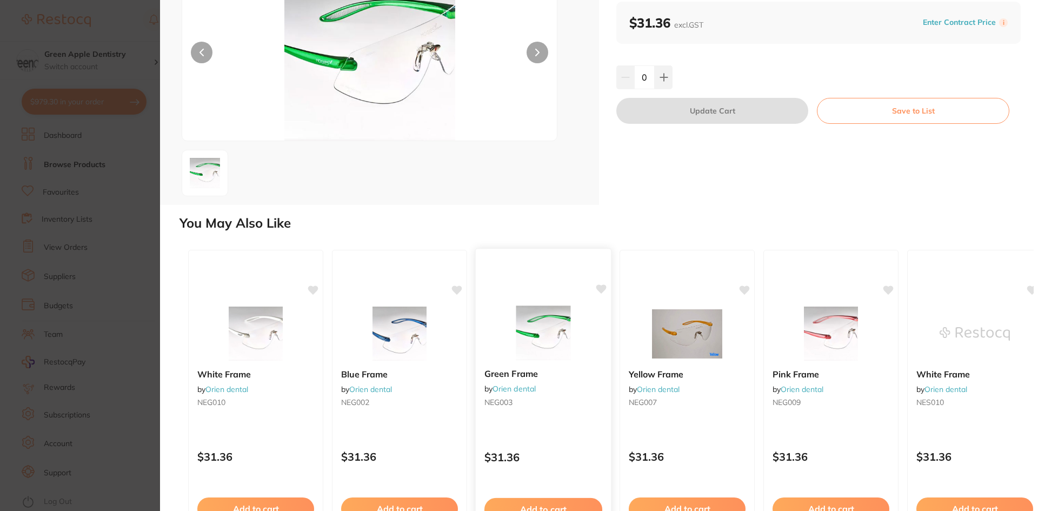
scroll to position [0, 0]
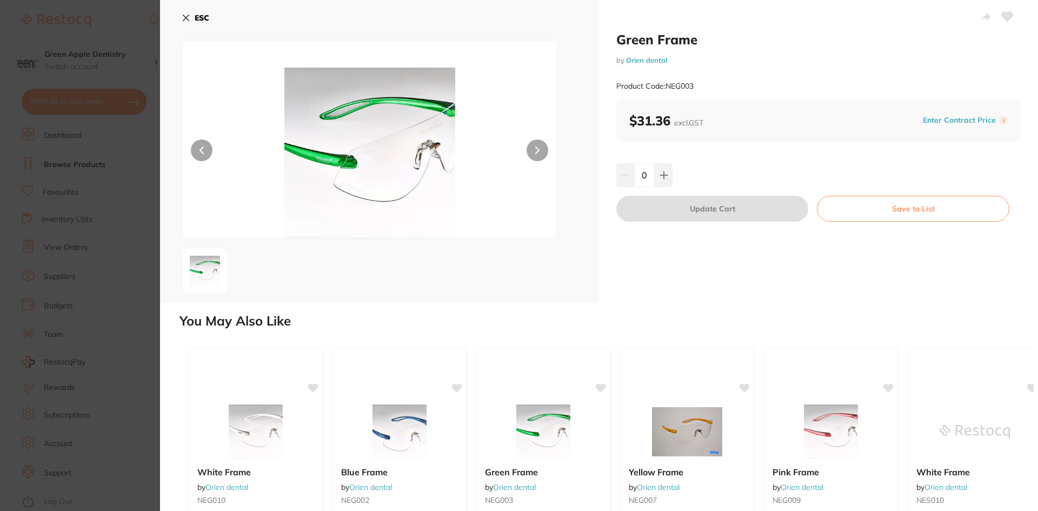
click at [205, 16] on b "ESC" at bounding box center [202, 18] width 15 height 10
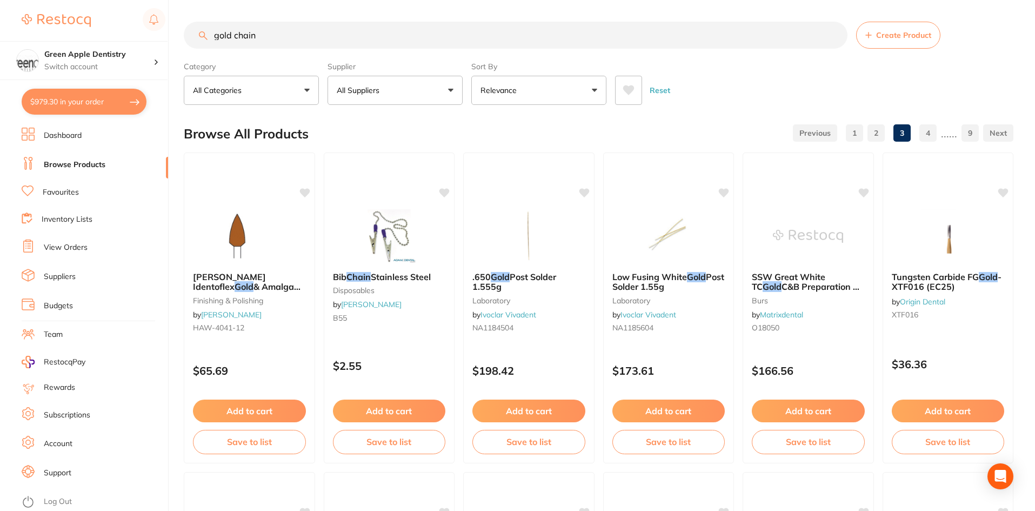
click at [432, 36] on input "gold chain" at bounding box center [516, 35] width 664 height 27
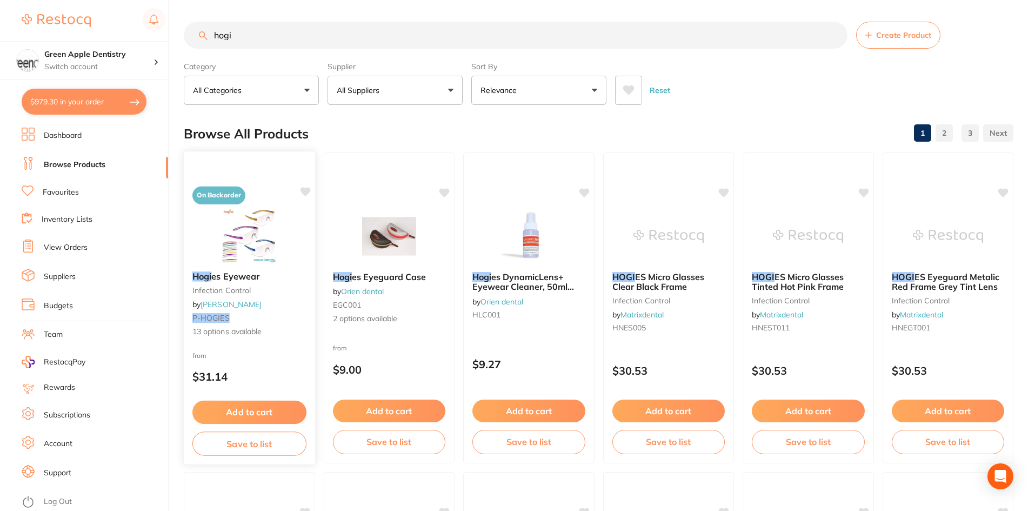
type input "hogi"
click at [235, 230] on img at bounding box center [249, 235] width 71 height 55
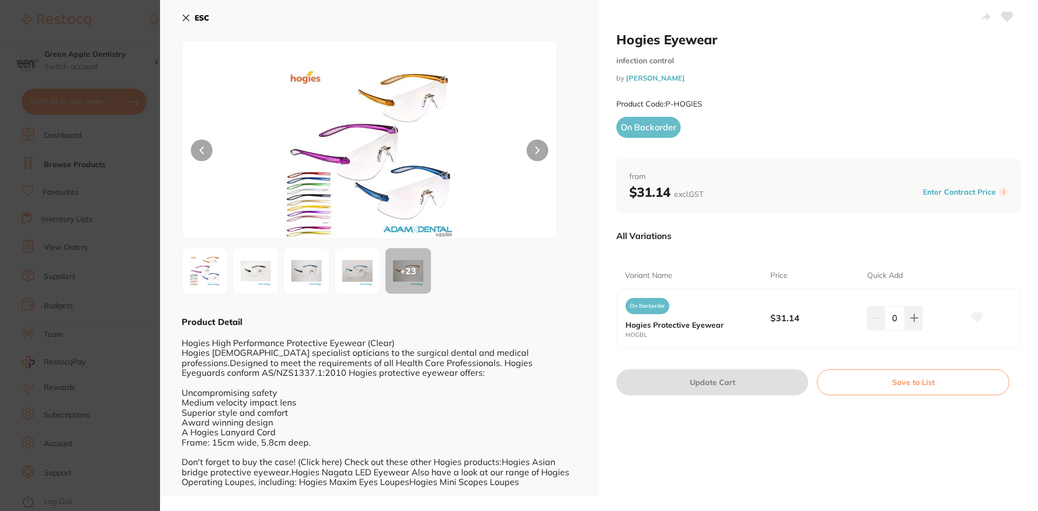
click at [187, 12] on button "ESC" at bounding box center [196, 18] width 28 height 18
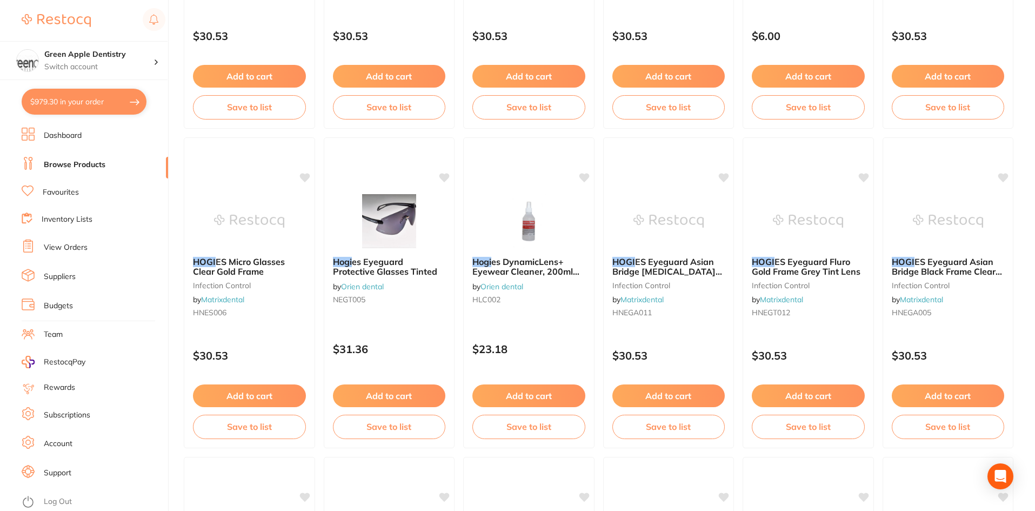
scroll to position [975, 0]
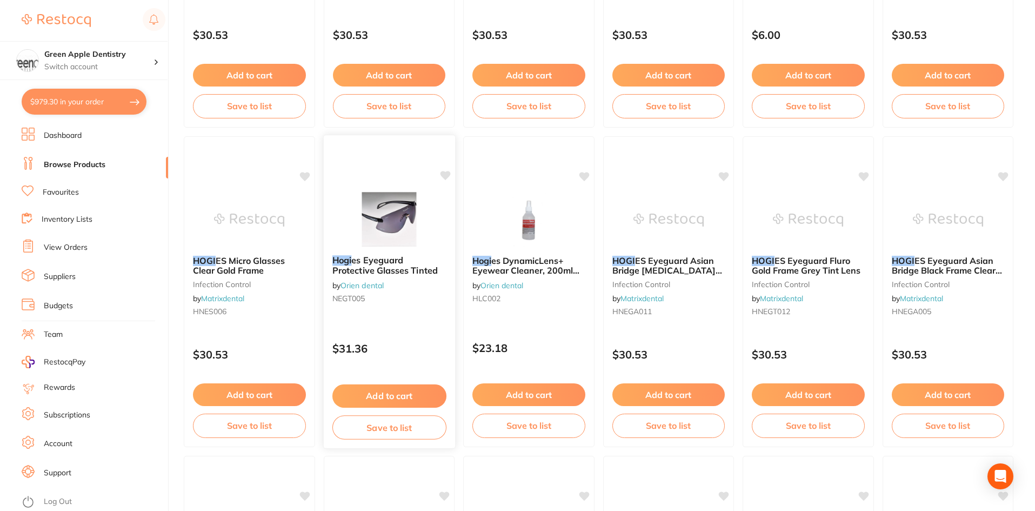
click at [404, 218] on img at bounding box center [389, 219] width 71 height 55
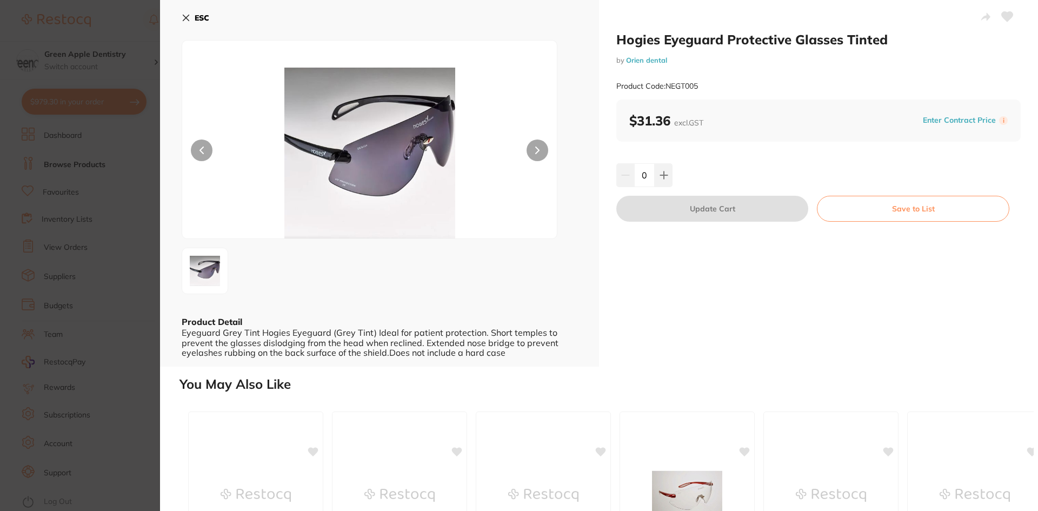
click at [200, 13] on b "ESC" at bounding box center [202, 18] width 15 height 10
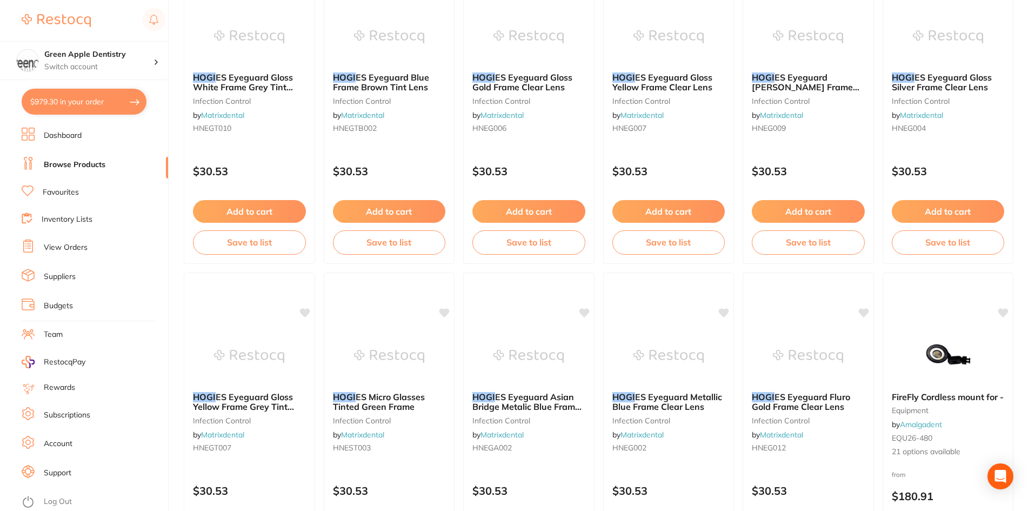
scroll to position [2565, 0]
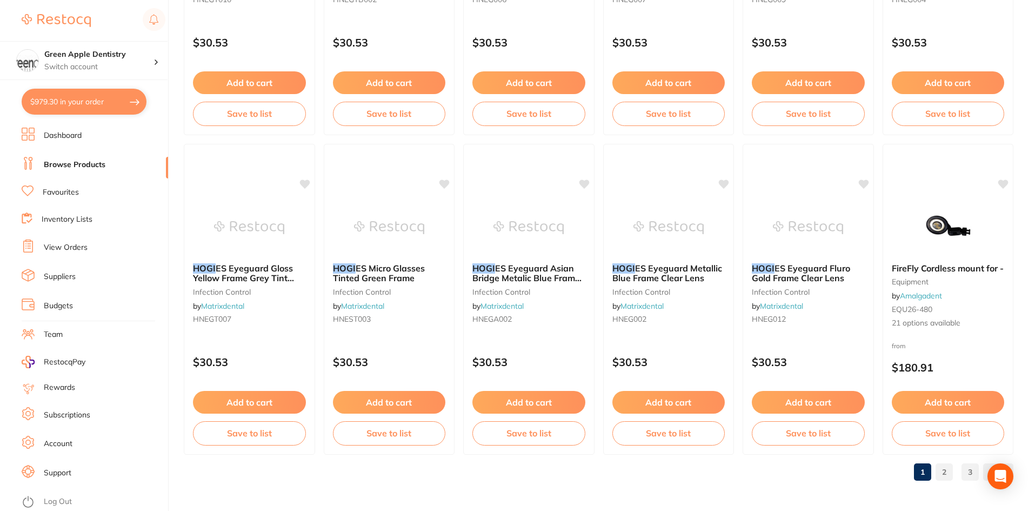
click at [945, 474] on link "2" at bounding box center [944, 472] width 17 height 22
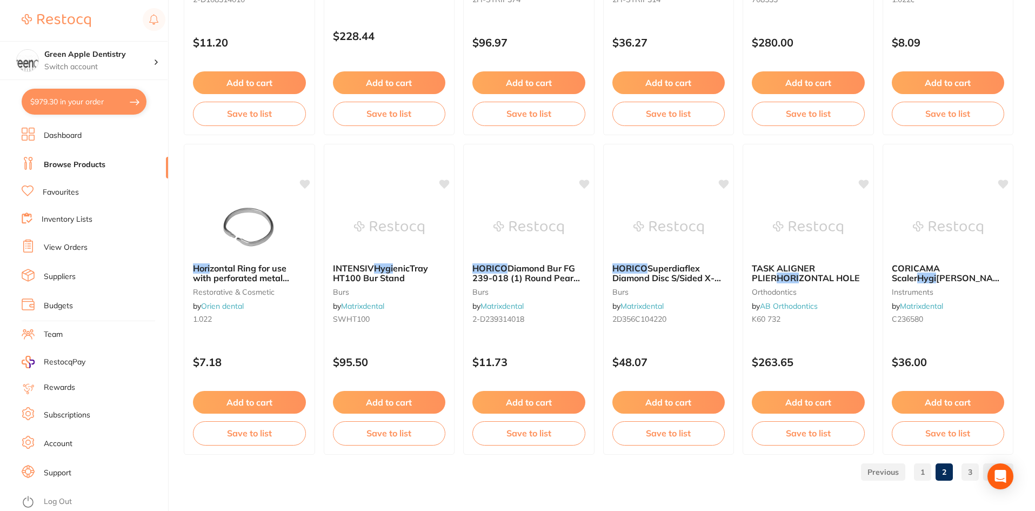
click at [966, 465] on link "3" at bounding box center [970, 472] width 17 height 22
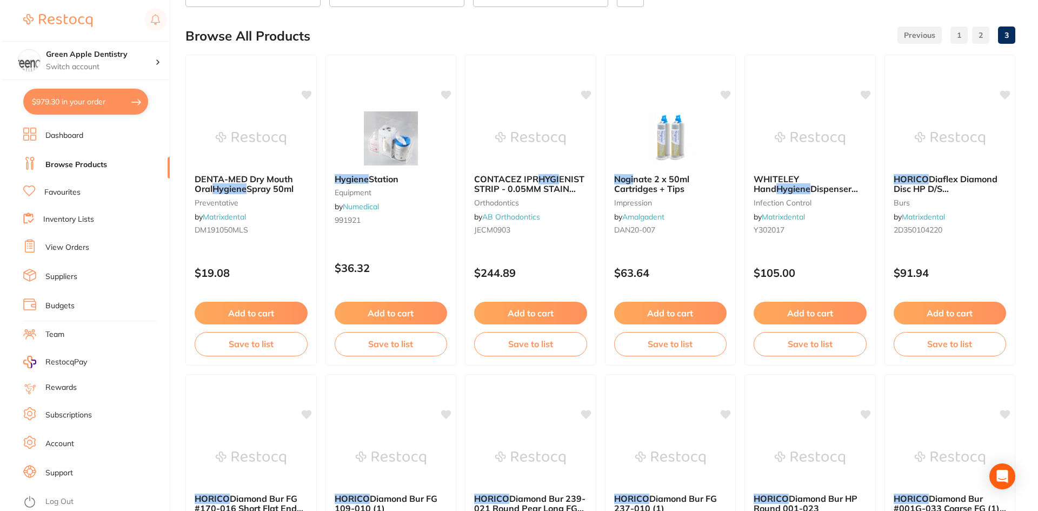
scroll to position [0, 0]
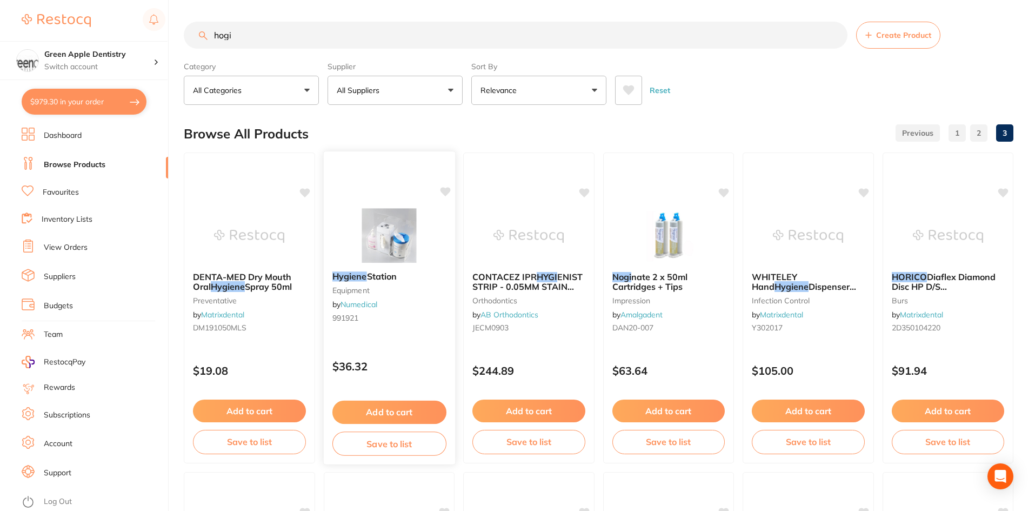
click at [379, 234] on img at bounding box center [389, 235] width 71 height 55
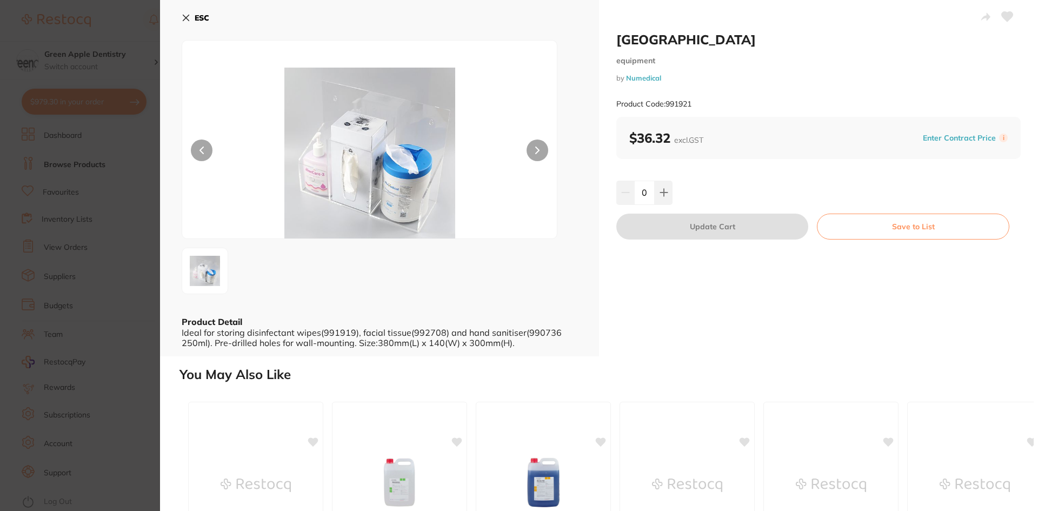
click at [194, 15] on button "ESC" at bounding box center [196, 18] width 28 height 18
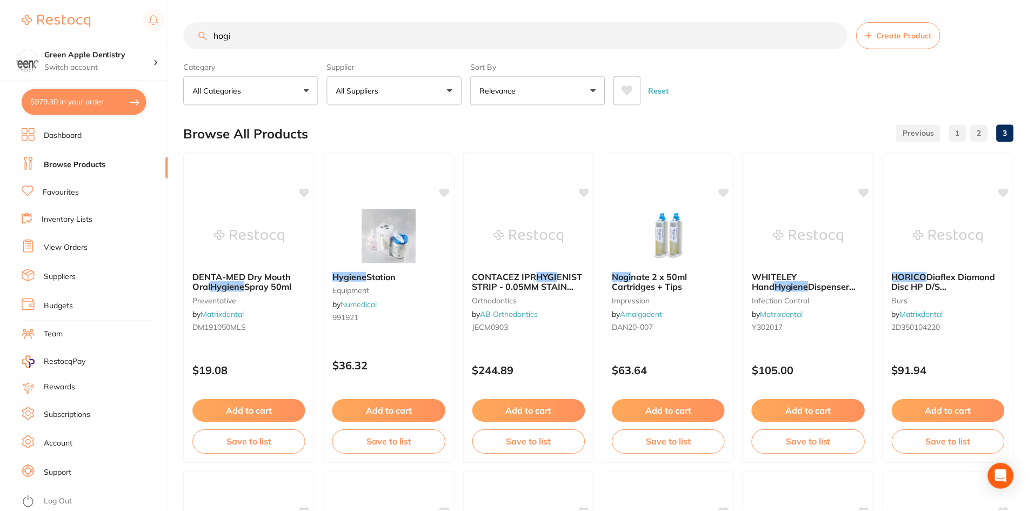
scroll to position [10, 0]
